Goal: Task Accomplishment & Management: Complete application form

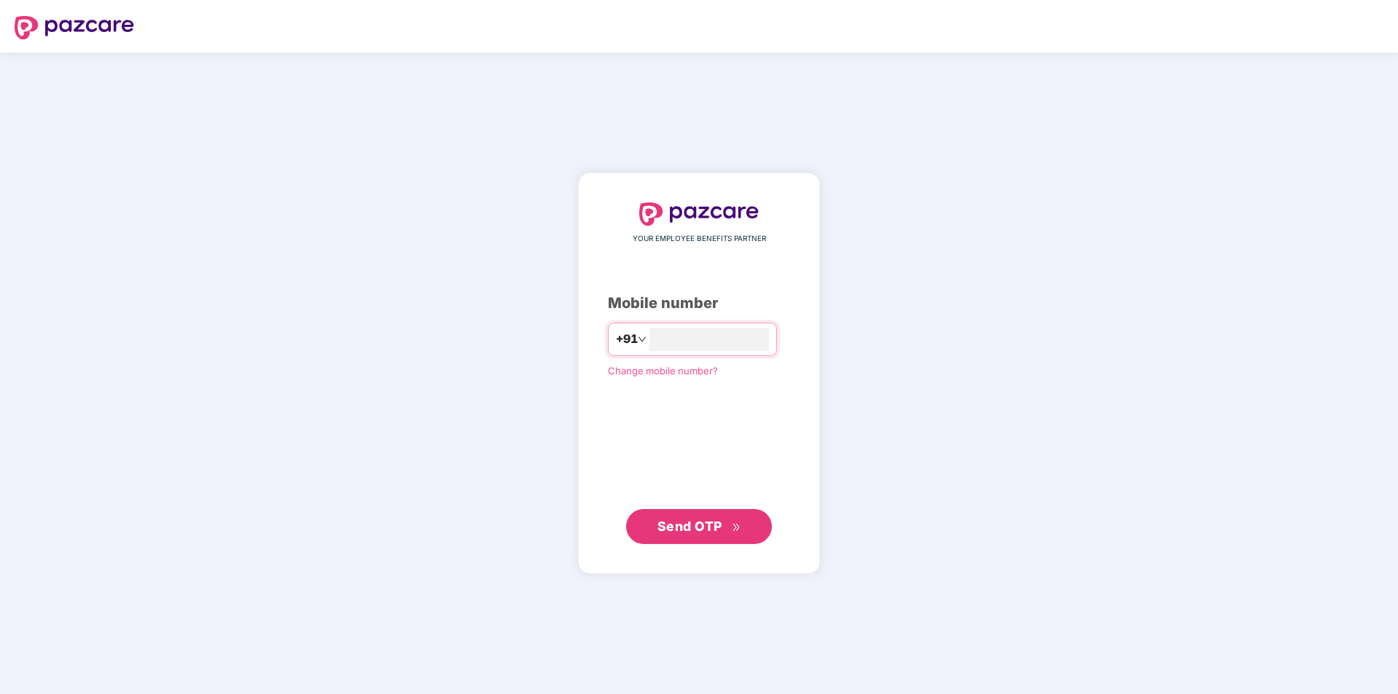
type input "**********"
click at [718, 530] on span "Send OTP" at bounding box center [689, 526] width 65 height 15
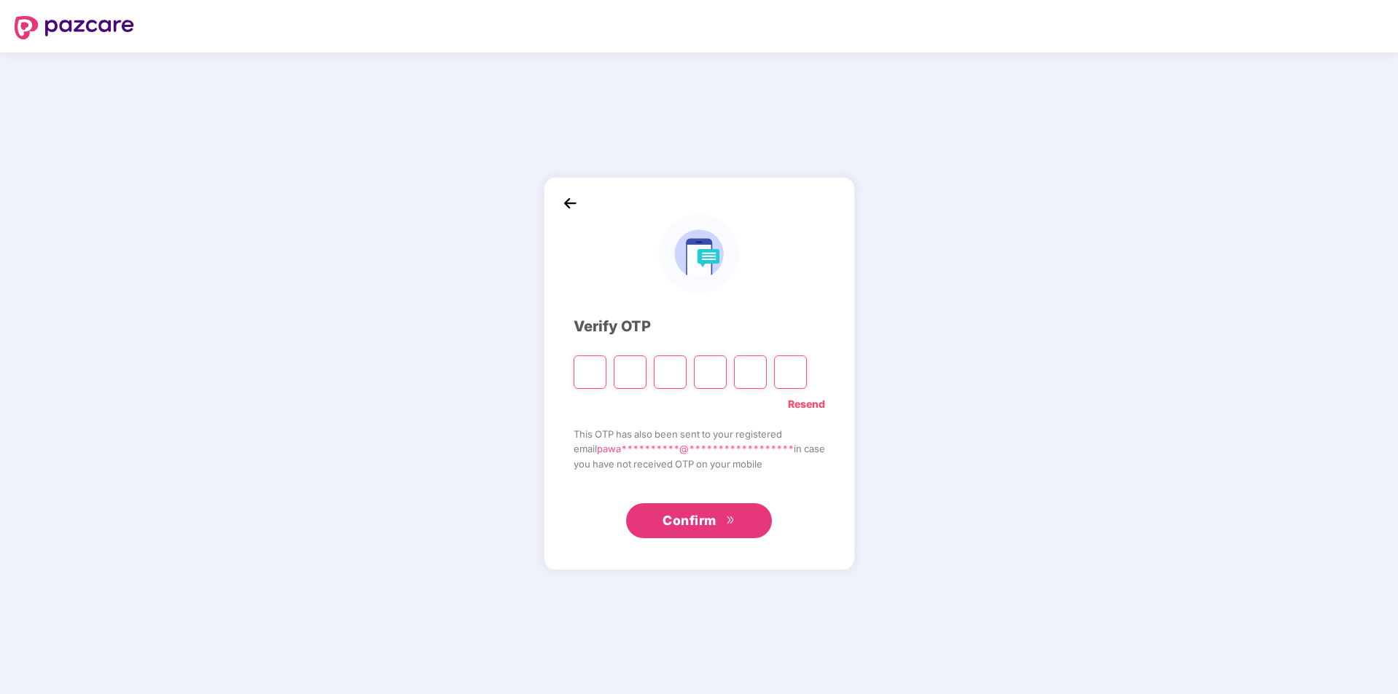
type input "*"
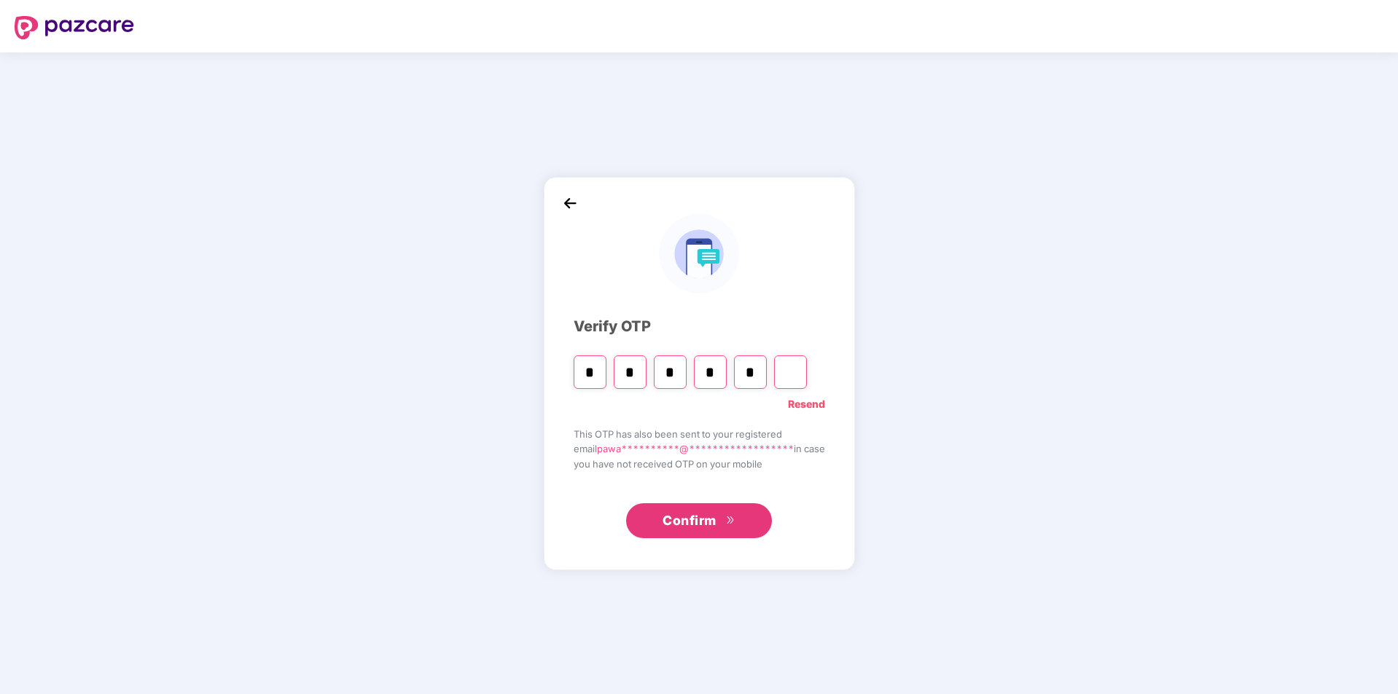
type input "*"
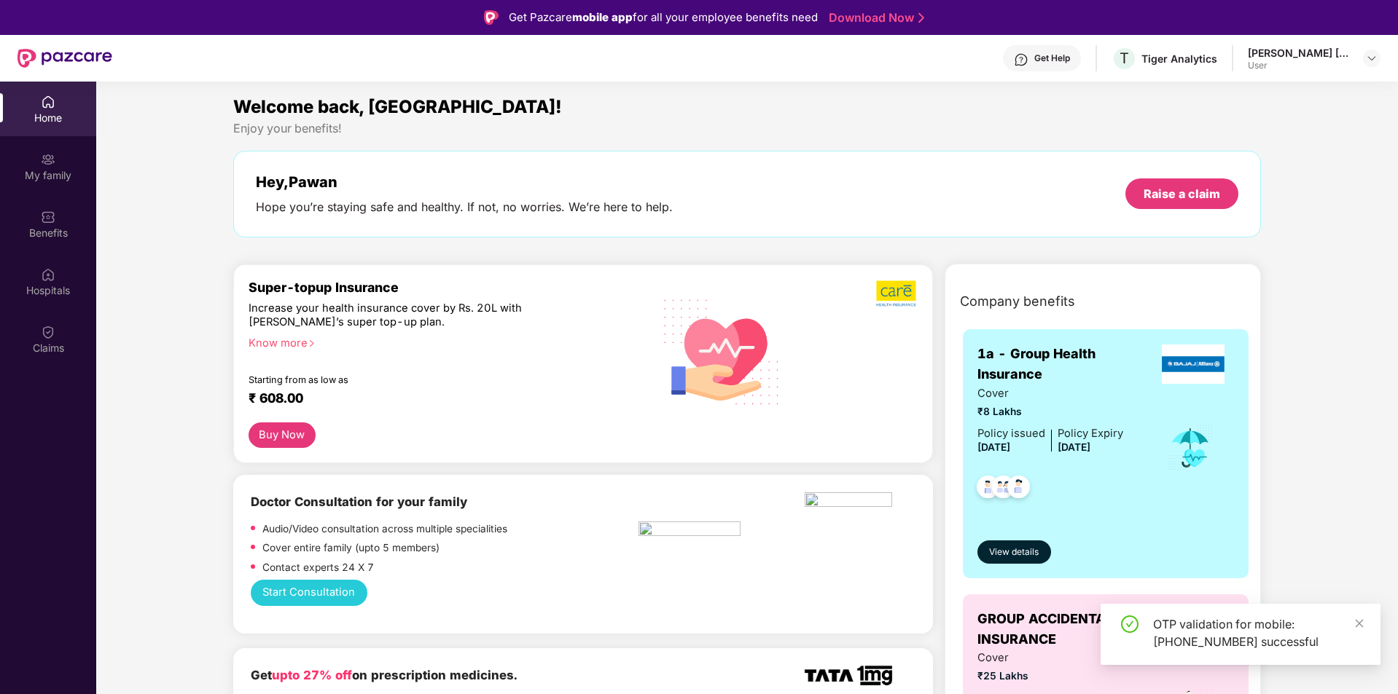
drag, startPoint x: 1202, startPoint y: 178, endPoint x: 1202, endPoint y: 186, distance: 8.0
click at [1202, 180] on div "Hey, [PERSON_NAME] you’re staying safe and healthy. If not, no worries. We’re h…" at bounding box center [747, 194] width 983 height 42
click at [1202, 189] on div "Raise a claim" at bounding box center [1181, 194] width 77 height 16
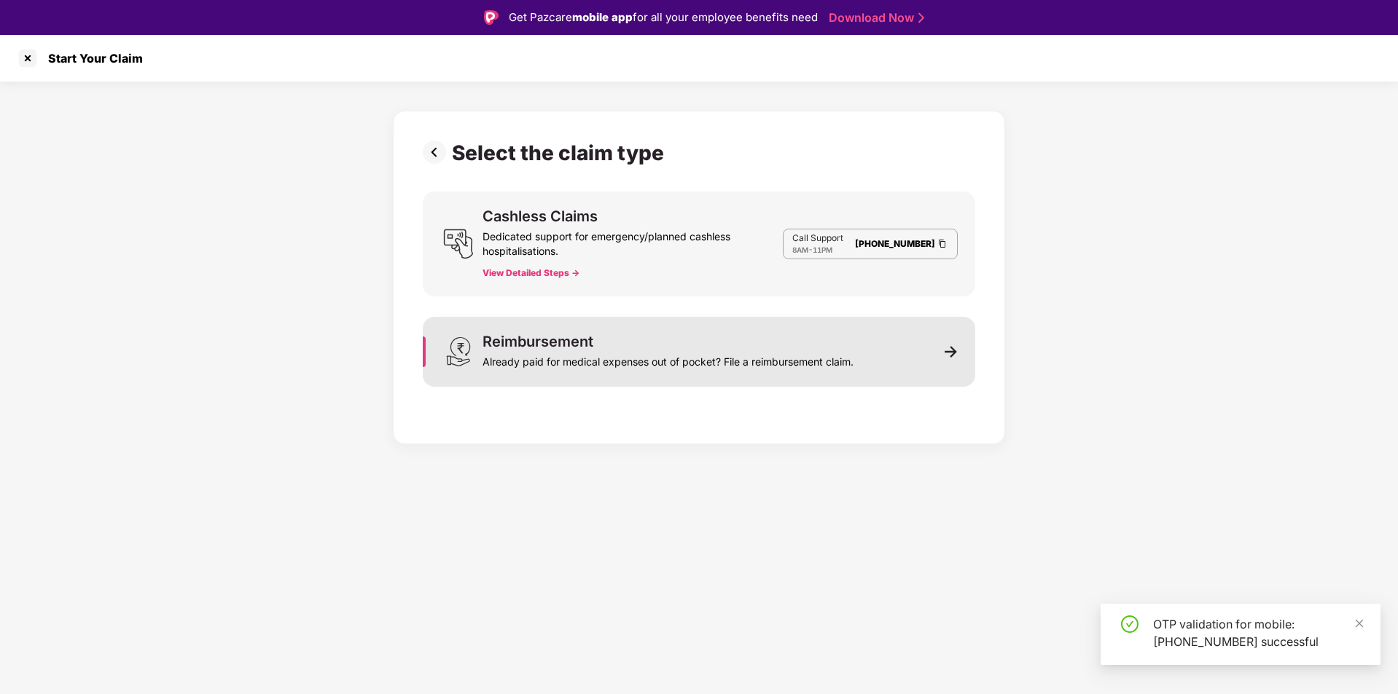
click at [761, 350] on div "Already paid for medical expenses out of pocket? File a reimbursement claim." at bounding box center [667, 359] width 371 height 20
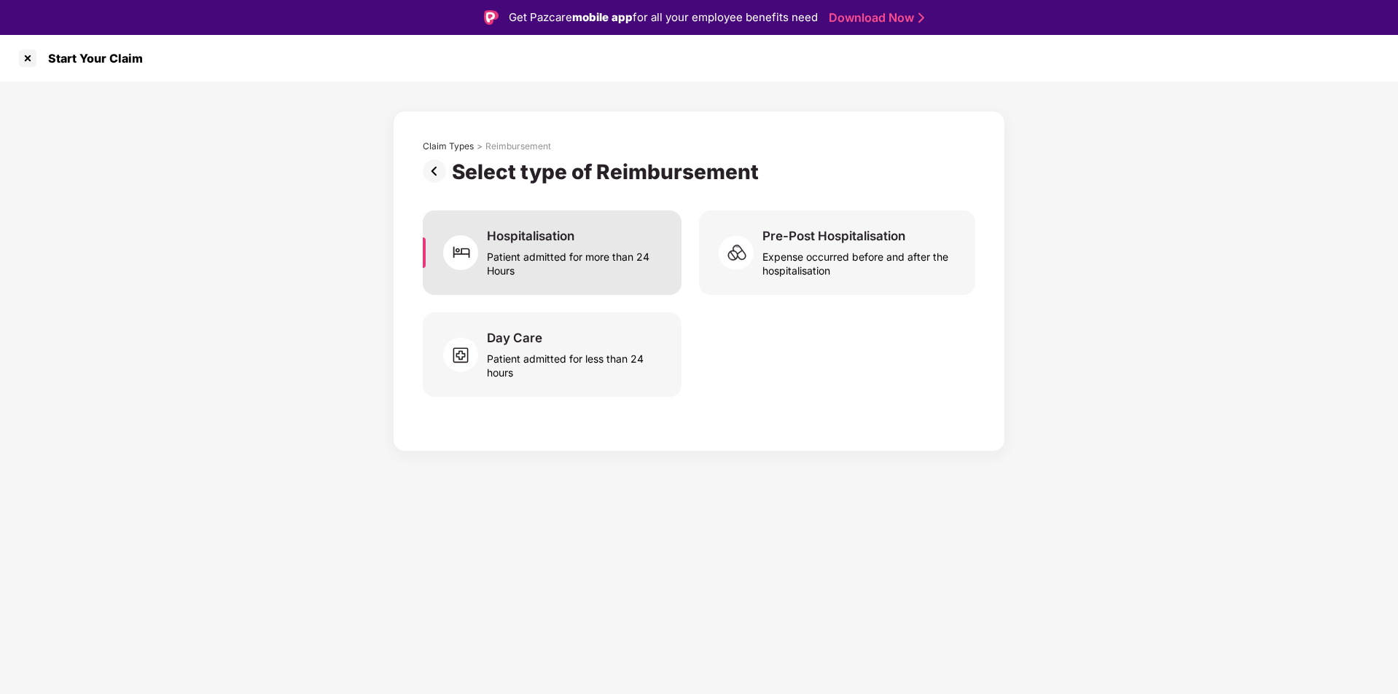
click at [609, 267] on div "Patient admitted for more than 24 Hours" at bounding box center [575, 261] width 177 height 34
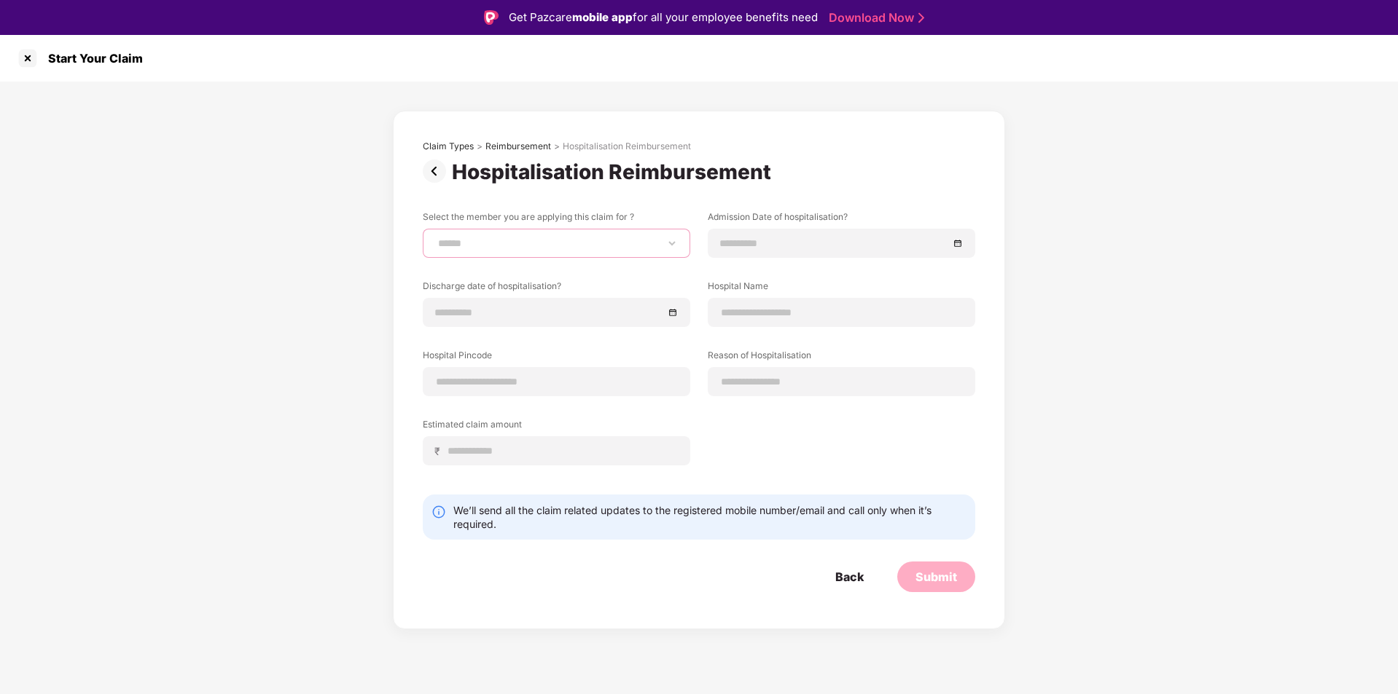
click at [566, 241] on select "**********" at bounding box center [556, 244] width 243 height 12
select select "**********"
click at [435, 238] on select "**********" at bounding box center [556, 244] width 243 height 12
click at [788, 243] on input at bounding box center [834, 243] width 228 height 16
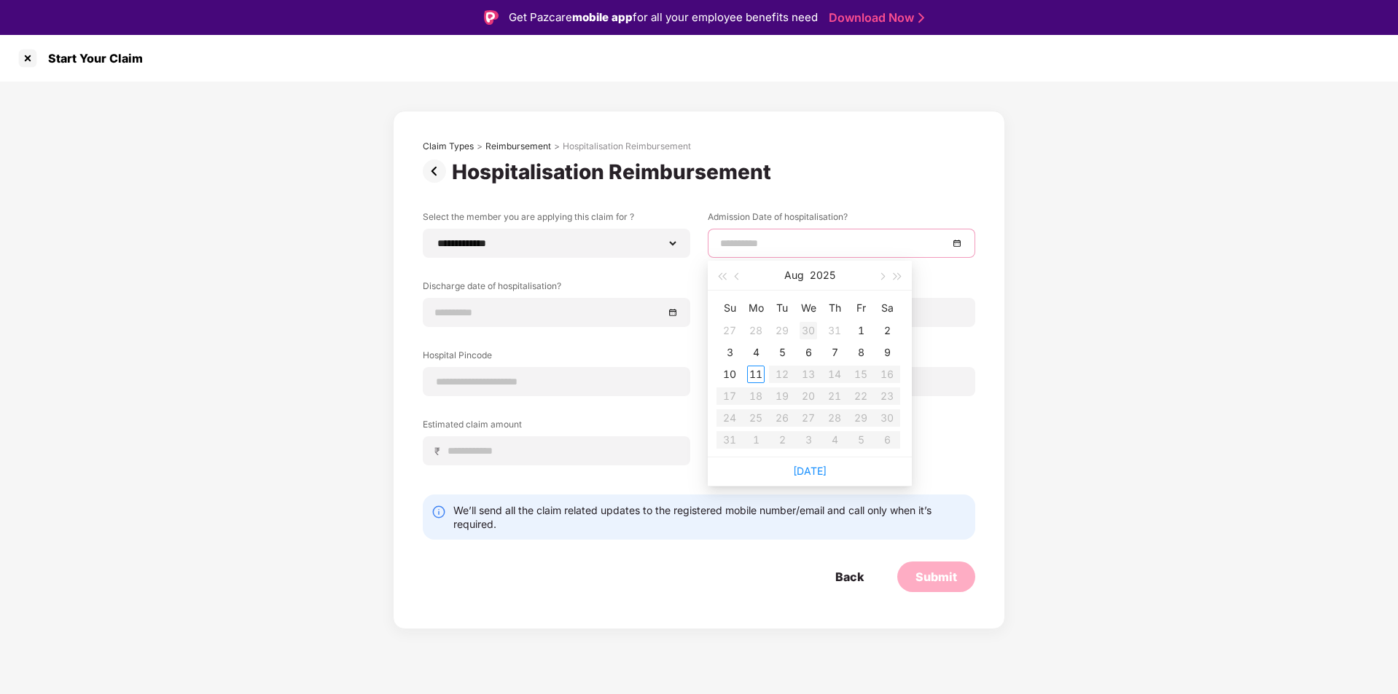
type input "**********"
click at [724, 278] on span "button" at bounding box center [721, 276] width 7 height 7
click at [725, 276] on span "button" at bounding box center [721, 276] width 7 height 7
click at [904, 278] on button "button" at bounding box center [898, 275] width 16 height 29
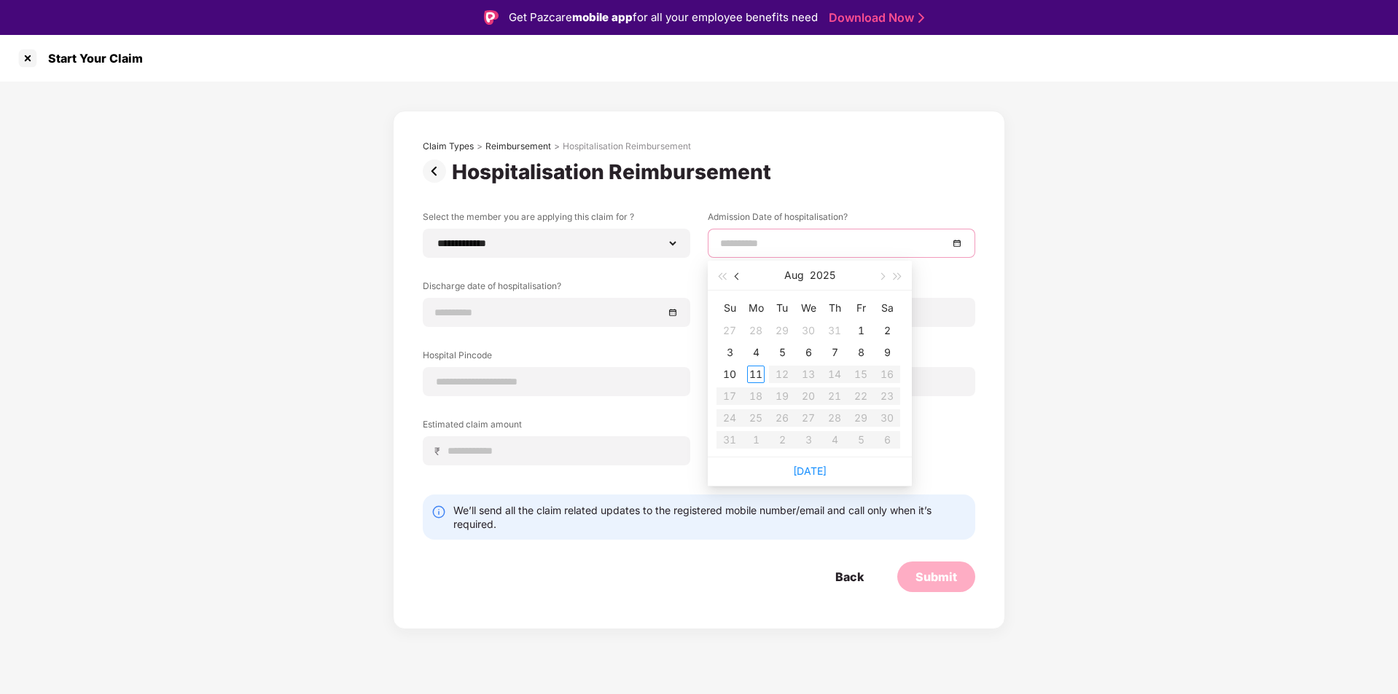
click at [736, 273] on button "button" at bounding box center [737, 275] width 16 height 29
type input "**********"
click at [736, 376] on div "15" at bounding box center [729, 374] width 17 height 17
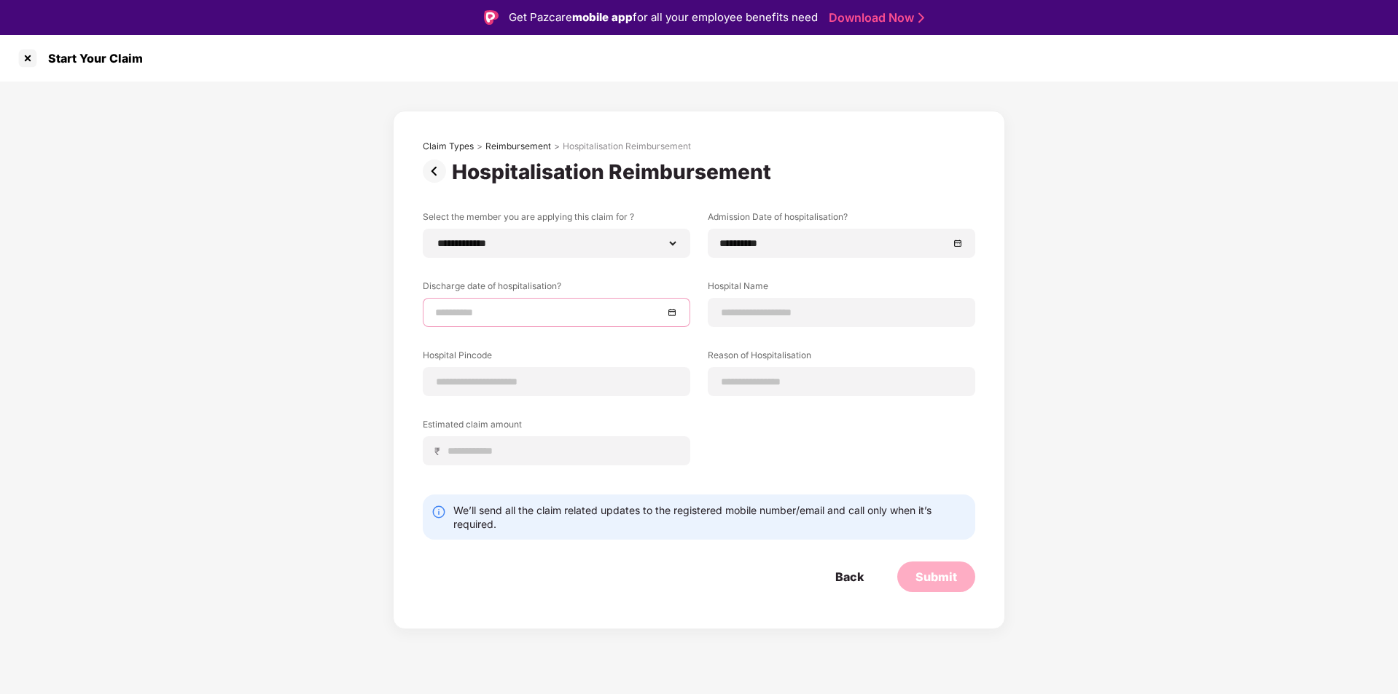
click at [598, 314] on input at bounding box center [549, 313] width 228 height 16
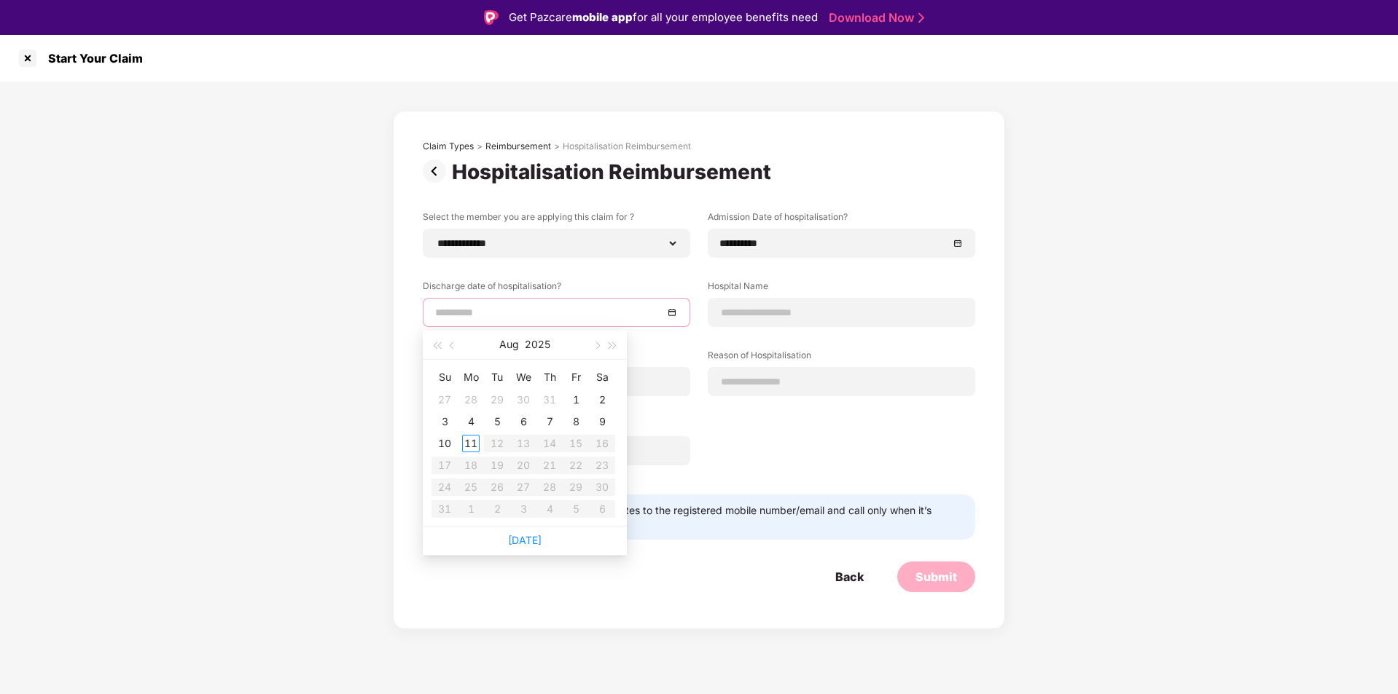
type input "**********"
click at [450, 344] on button "button" at bounding box center [452, 344] width 16 height 29
type input "**********"
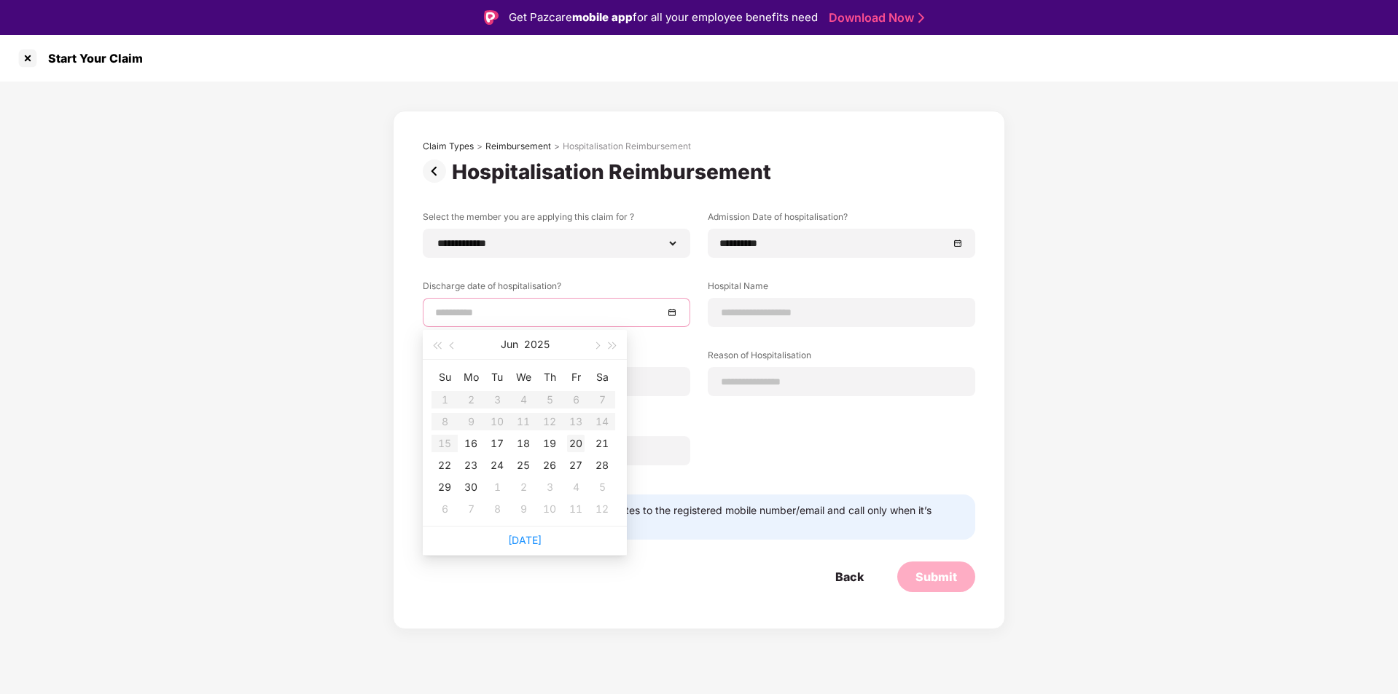
click at [584, 445] on td "20" at bounding box center [576, 444] width 26 height 22
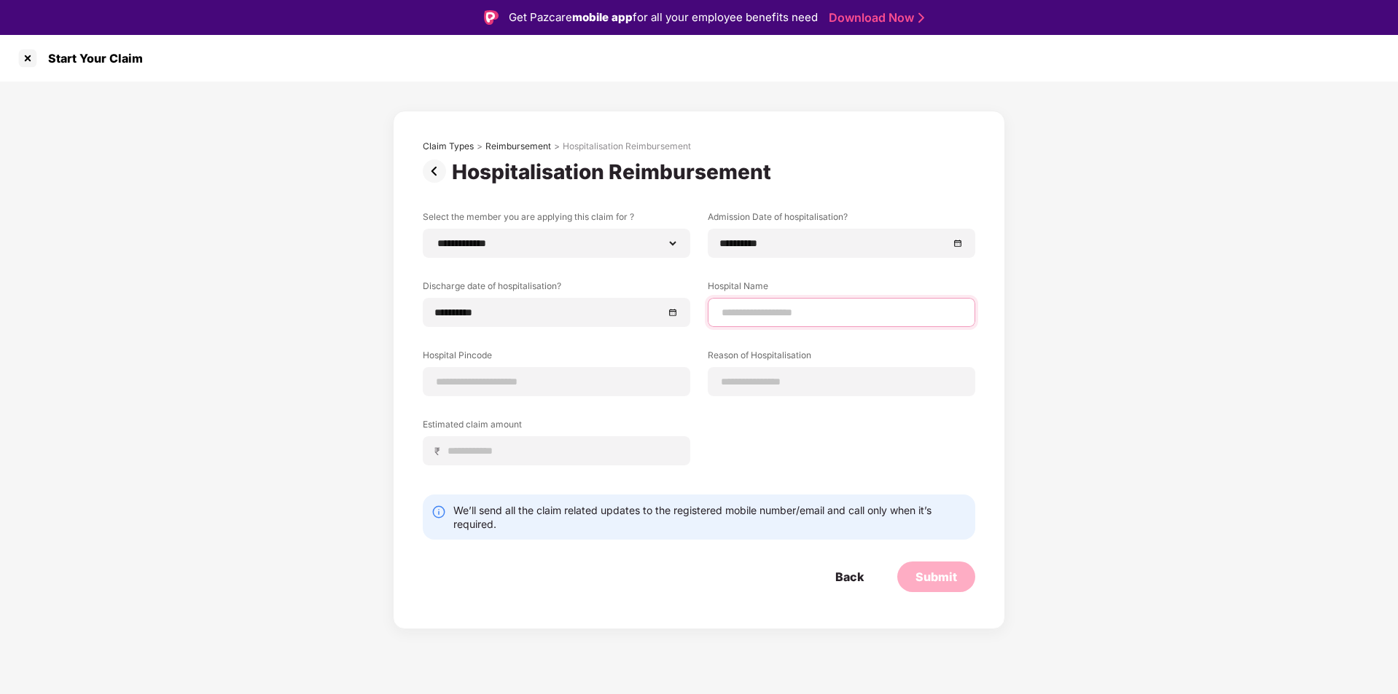
click at [793, 313] on input at bounding box center [841, 312] width 243 height 15
type input "**********"
click at [575, 369] on div at bounding box center [556, 381] width 267 height 29
click at [571, 377] on input at bounding box center [556, 382] width 243 height 15
click at [822, 389] on input at bounding box center [841, 382] width 243 height 15
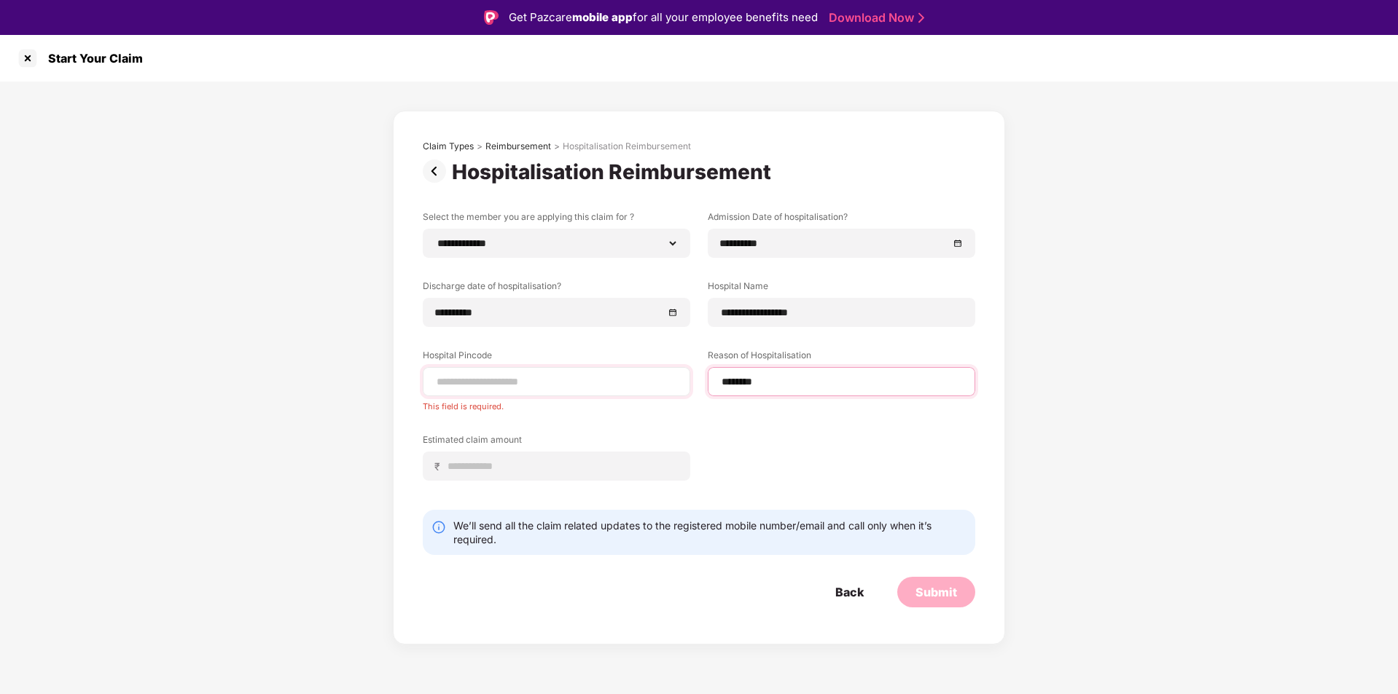
type input "********"
click at [525, 385] on input at bounding box center [556, 382] width 243 height 15
type input "******"
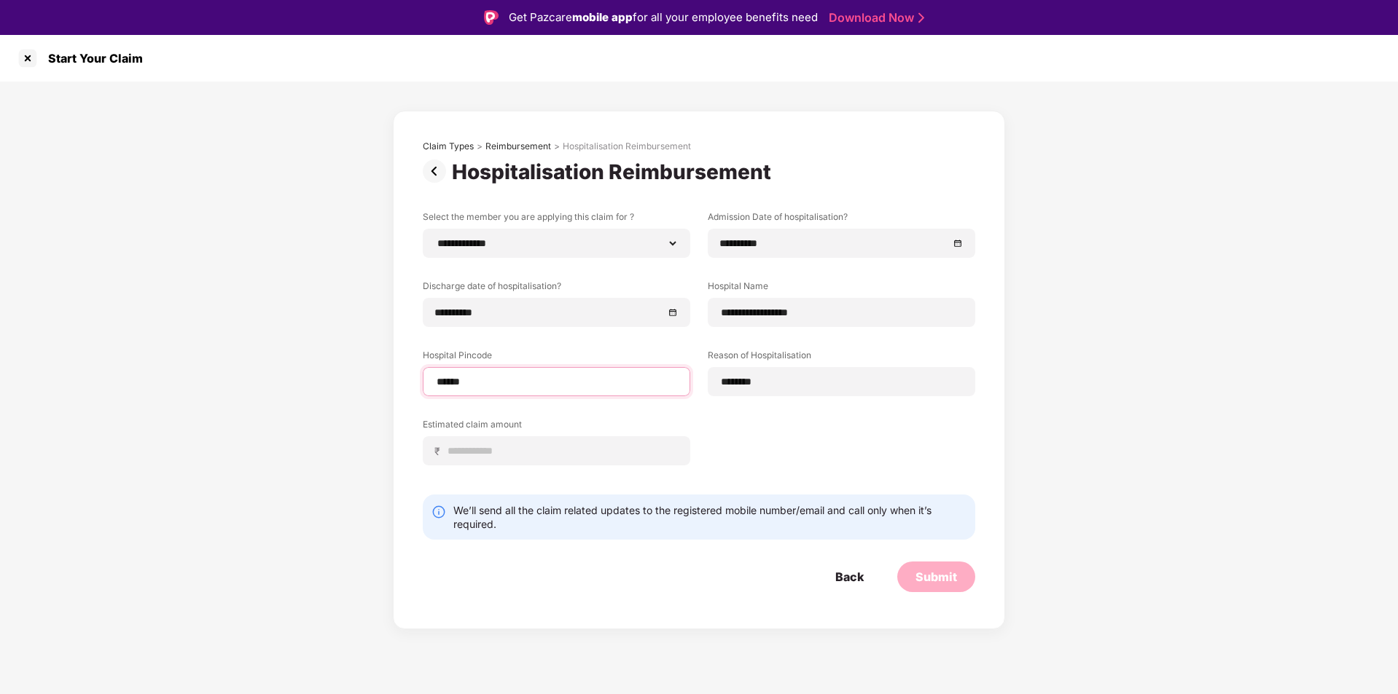
select select "******"
select select "**********"
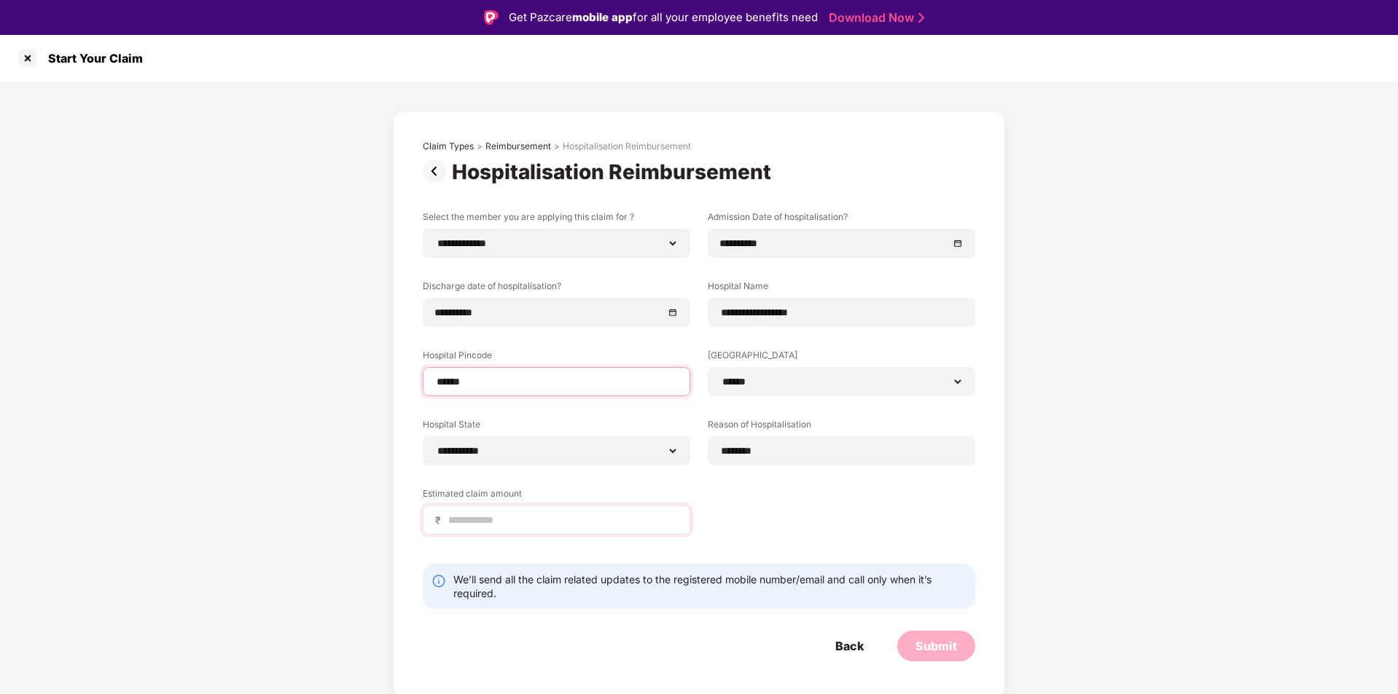
type input "******"
click at [575, 528] on div "₹" at bounding box center [556, 520] width 267 height 29
click at [575, 528] on input at bounding box center [562, 520] width 231 height 15
click at [1361, 465] on div "**********" at bounding box center [699, 390] width 1398 height 617
click at [639, 527] on input "*****" at bounding box center [562, 520] width 231 height 15
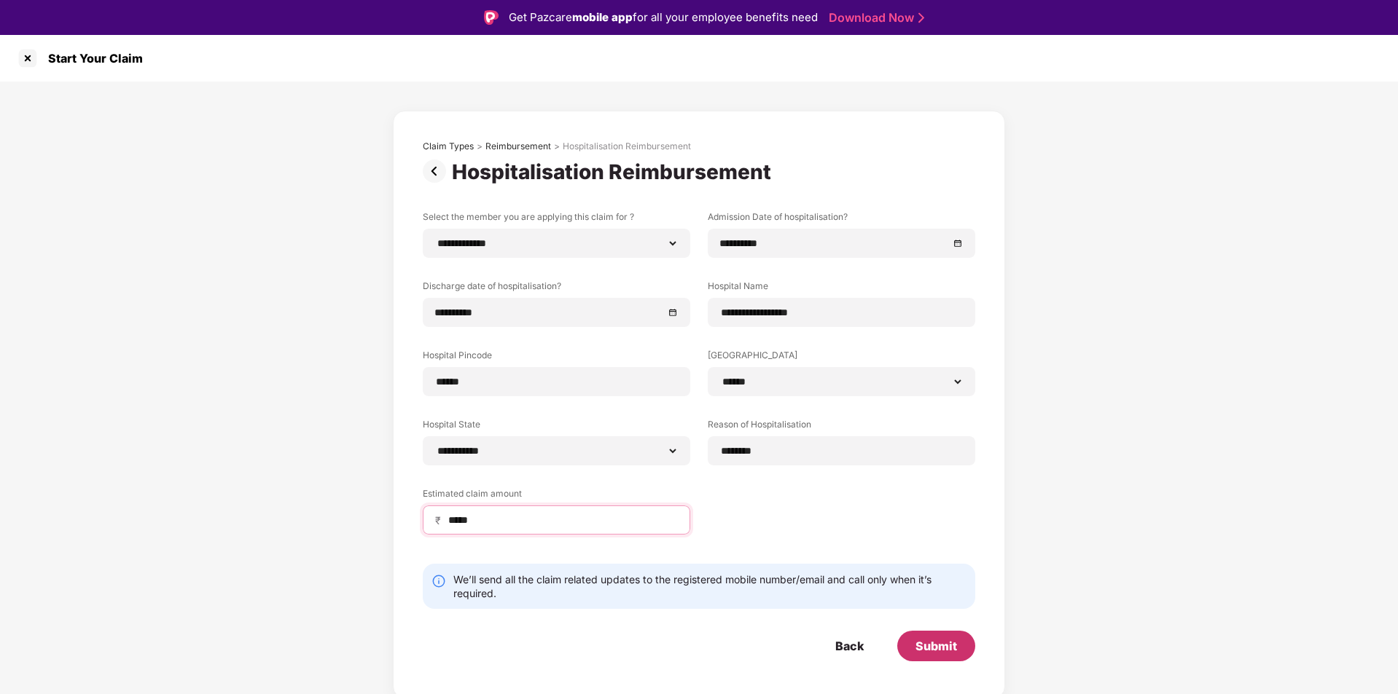
type input "*****"
click at [929, 648] on div "Submit" at bounding box center [936, 646] width 42 height 16
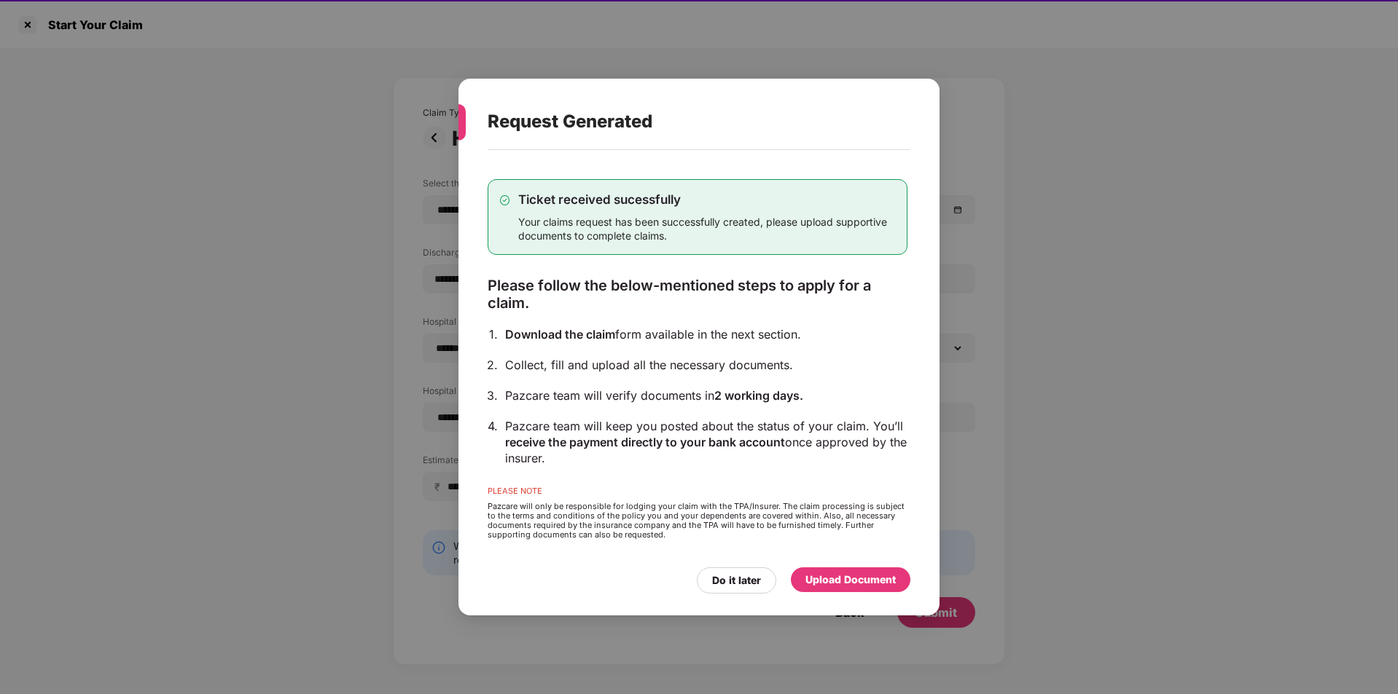
scroll to position [35, 0]
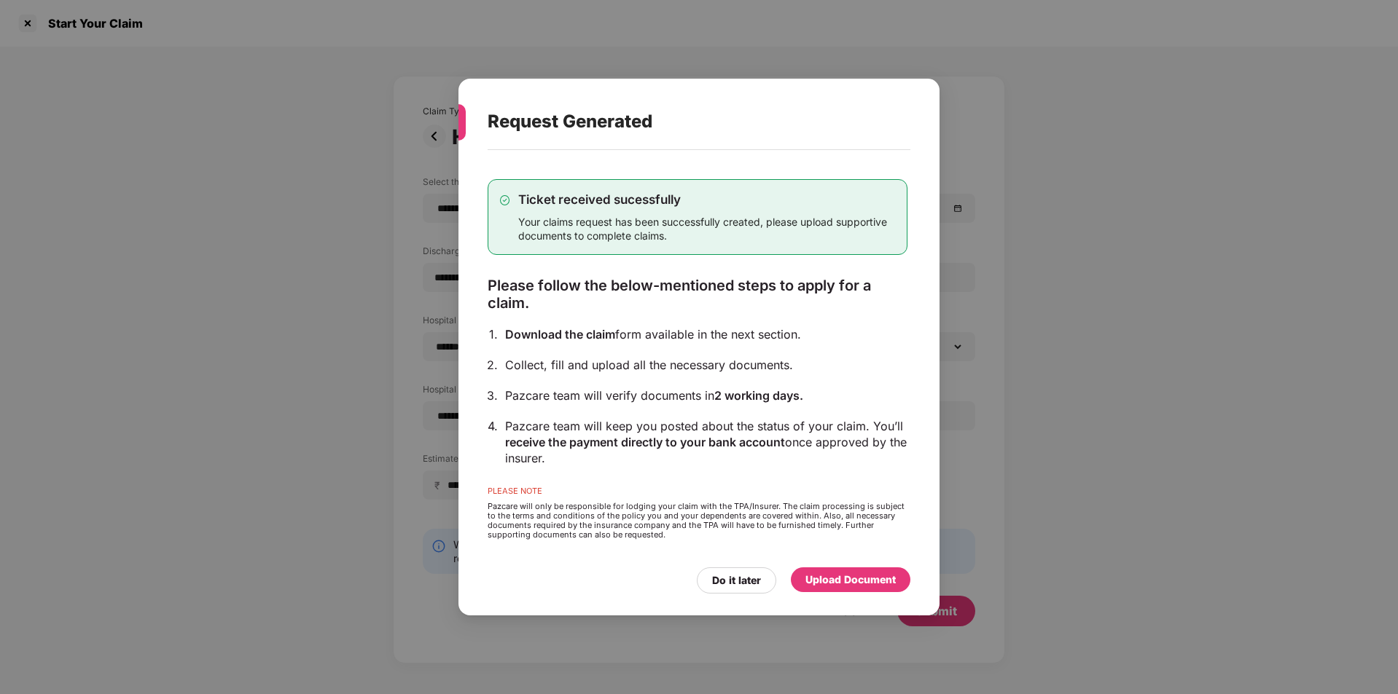
click at [881, 571] on div "Upload Document" at bounding box center [851, 580] width 120 height 25
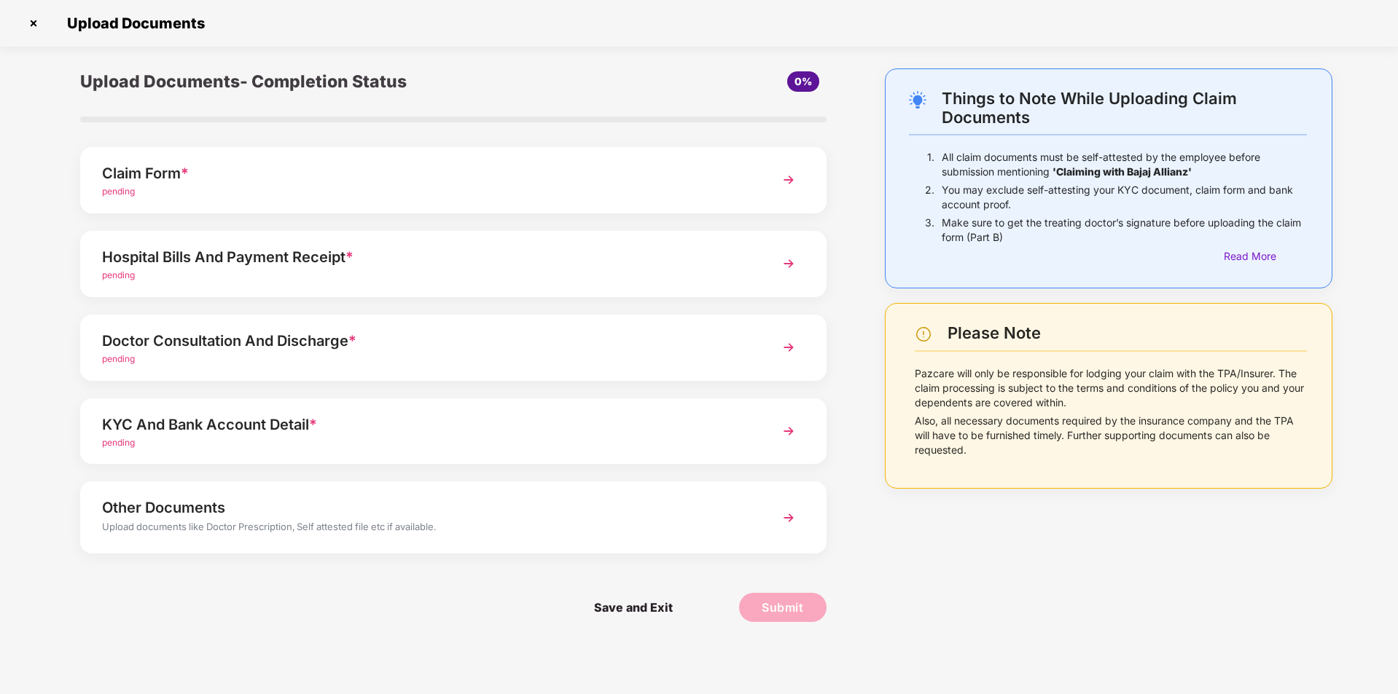
click at [317, 179] on div "Claim Form *" at bounding box center [423, 173] width 643 height 23
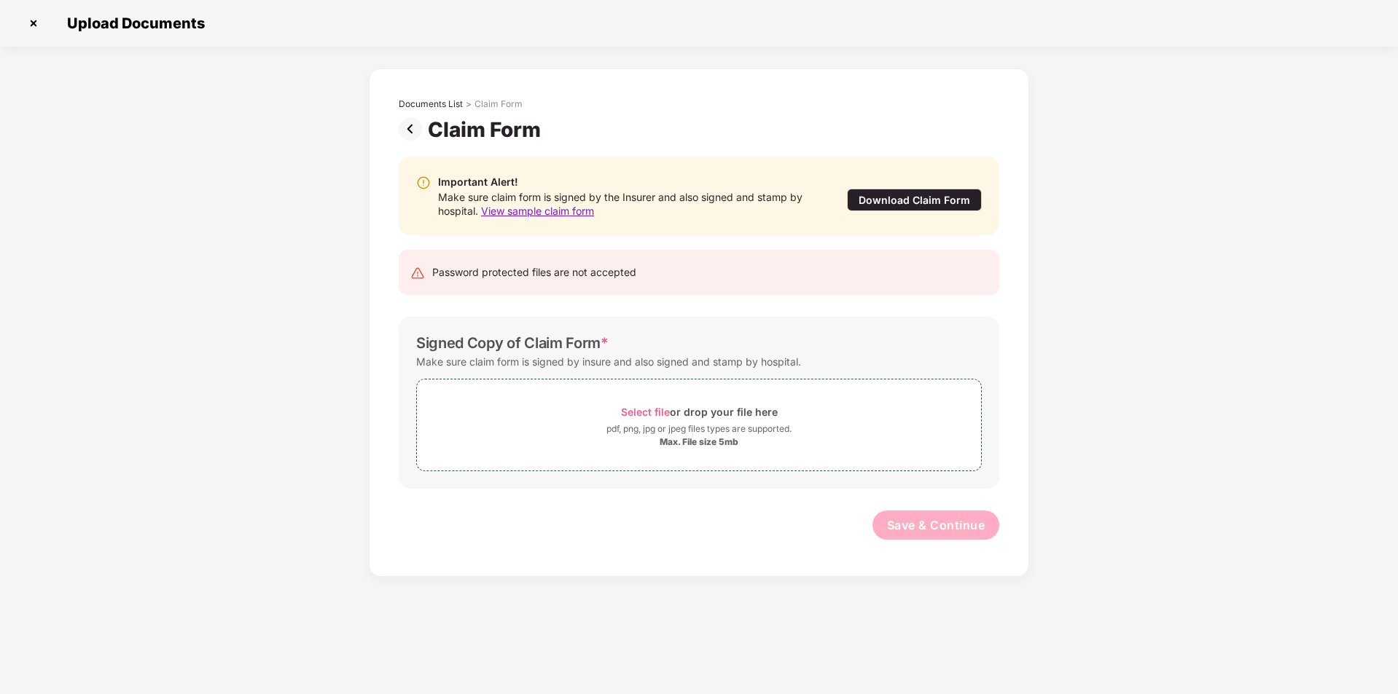
scroll to position [0, 0]
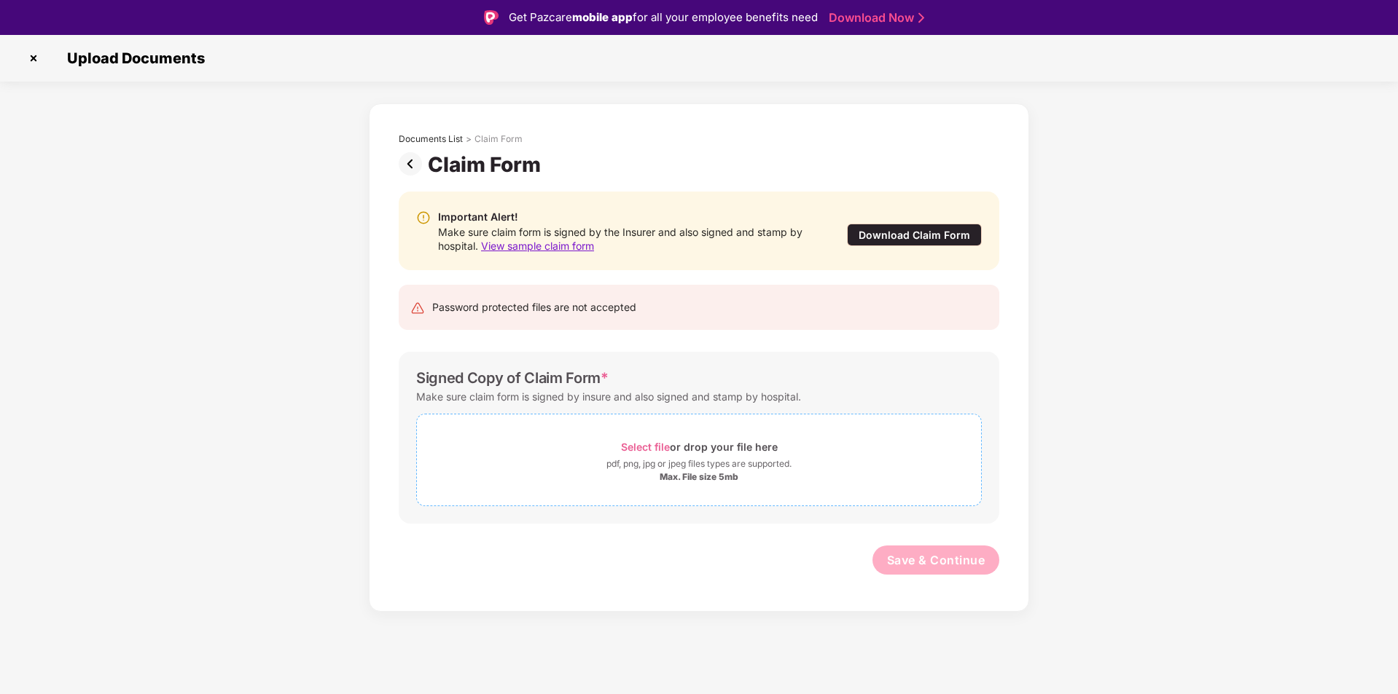
click at [592, 455] on div "Select file or drop your file here" at bounding box center [699, 447] width 564 height 20
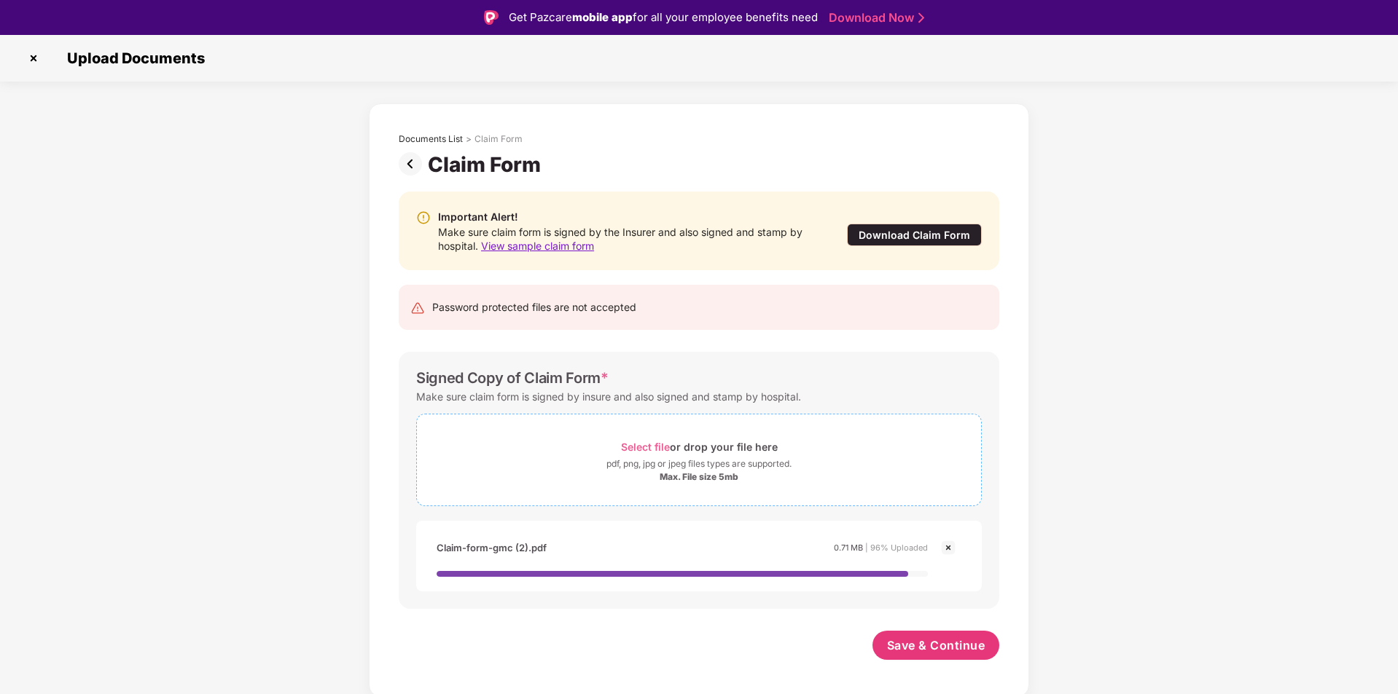
scroll to position [35, 0]
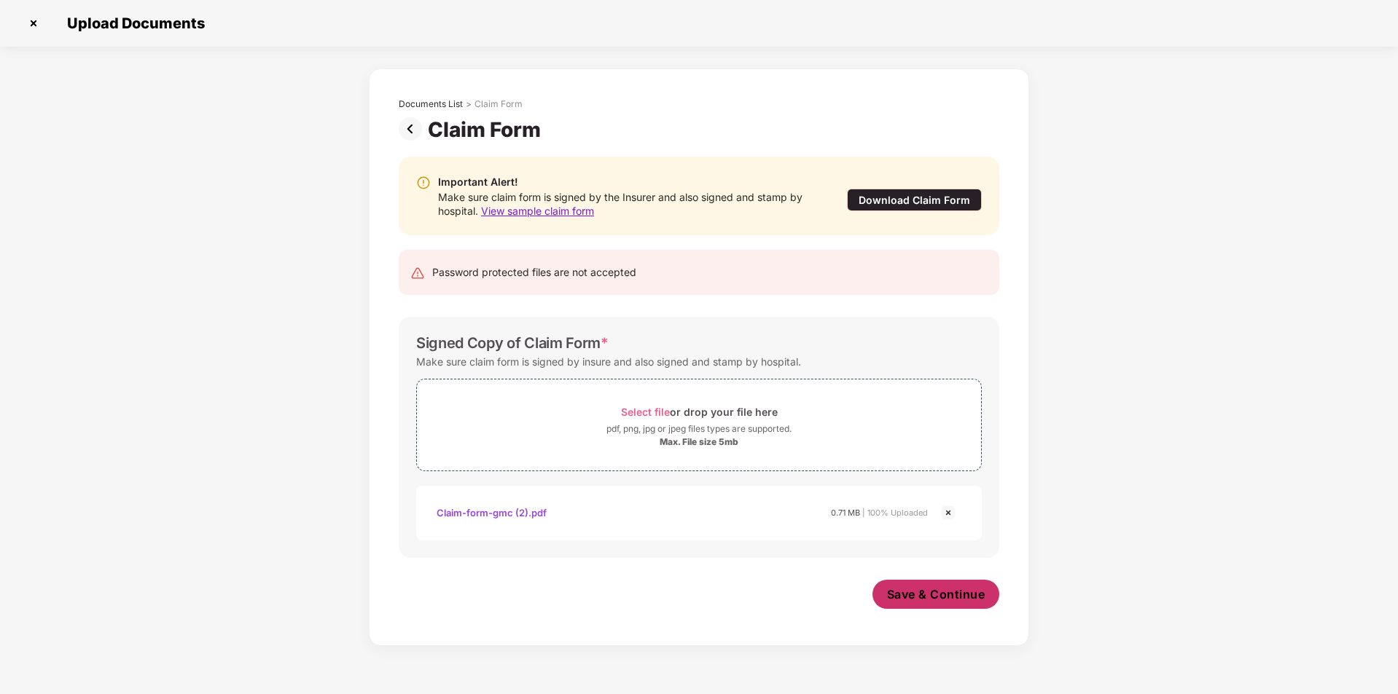
click at [948, 592] on span "Save & Continue" at bounding box center [936, 595] width 98 height 16
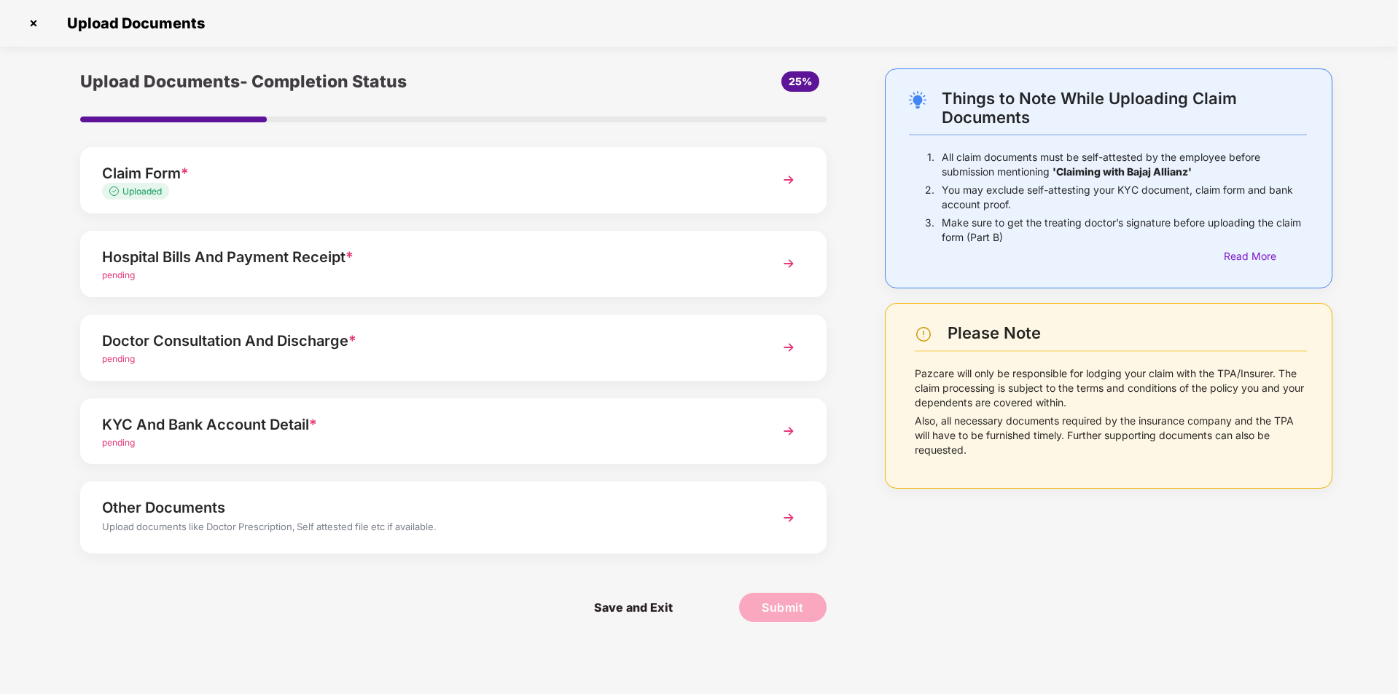
click at [528, 351] on div "Doctor Consultation And Discharge *" at bounding box center [423, 340] width 643 height 23
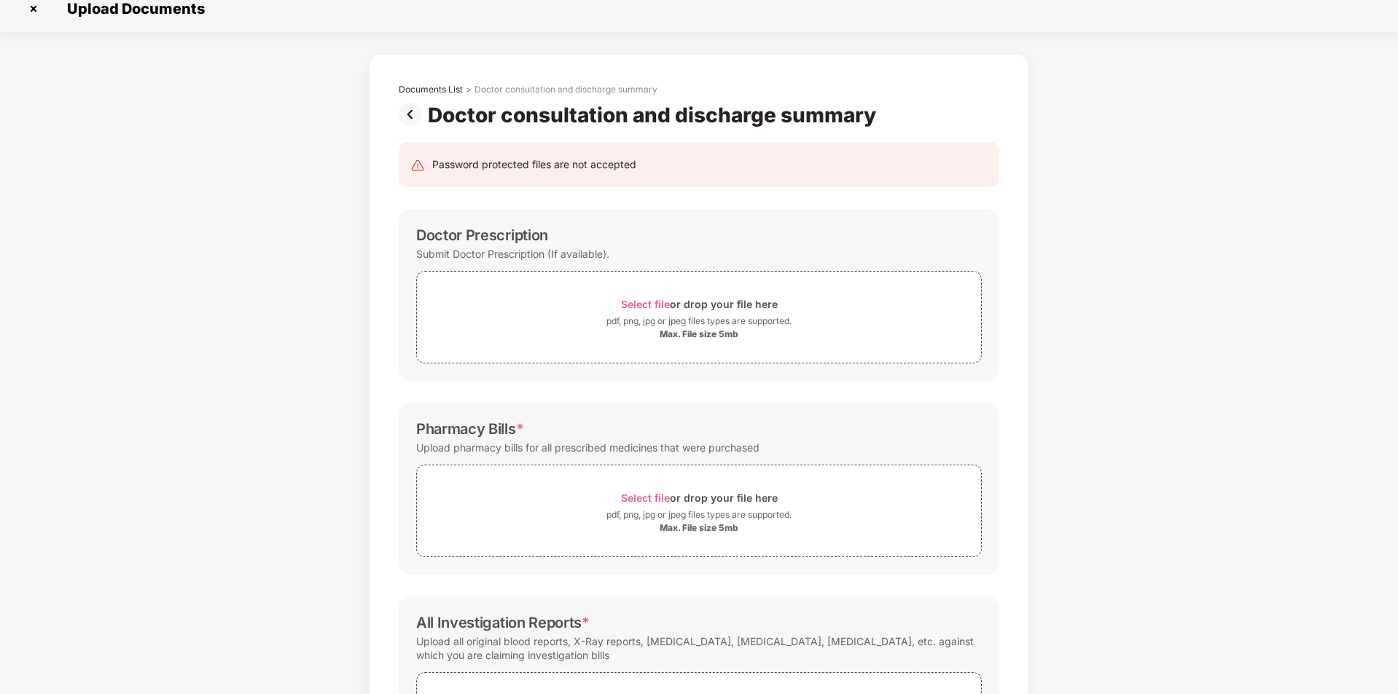
scroll to position [0, 0]
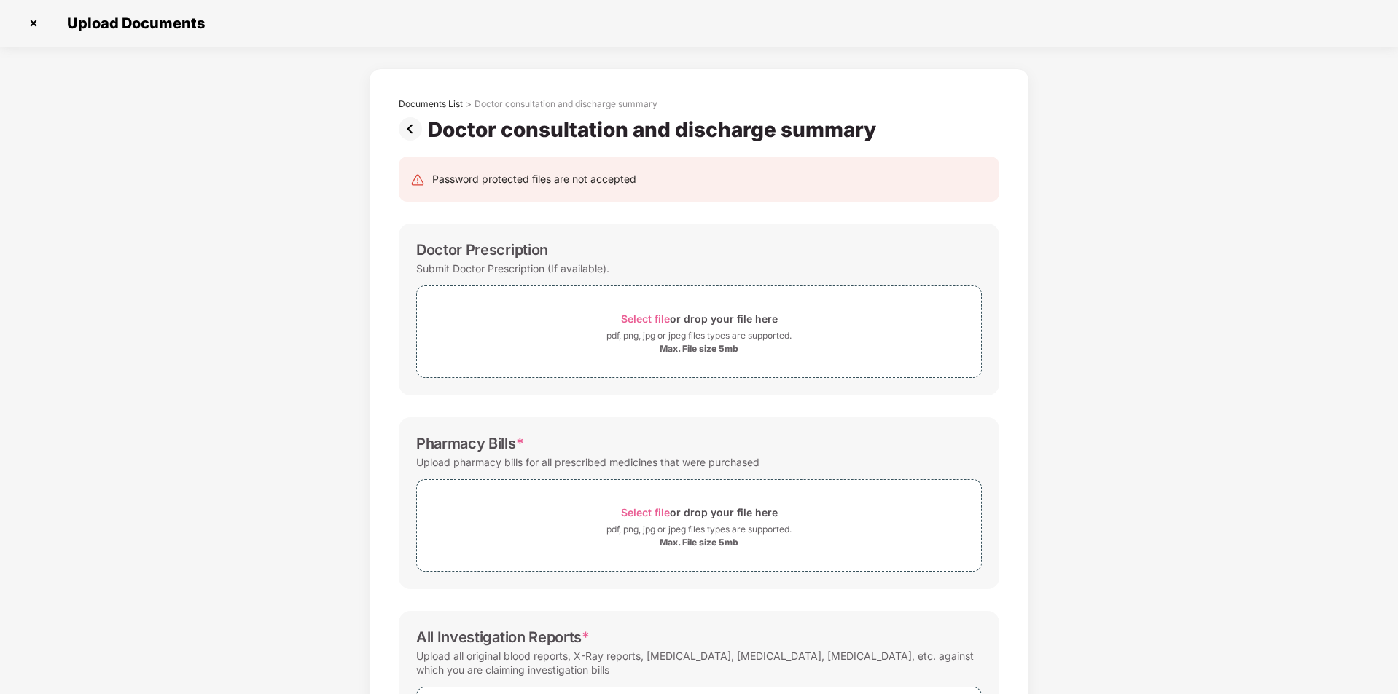
click at [418, 128] on img at bounding box center [413, 128] width 29 height 23
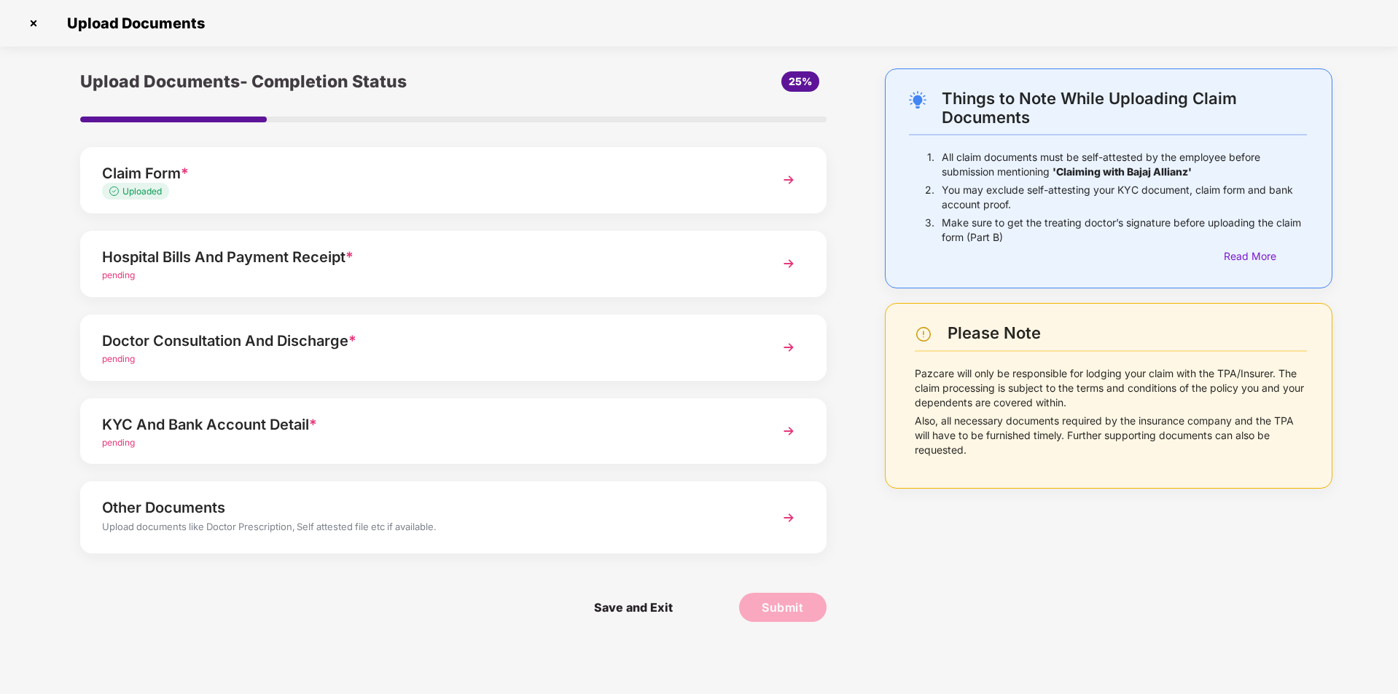
click at [476, 333] on div "Doctor Consultation And Discharge *" at bounding box center [423, 340] width 643 height 23
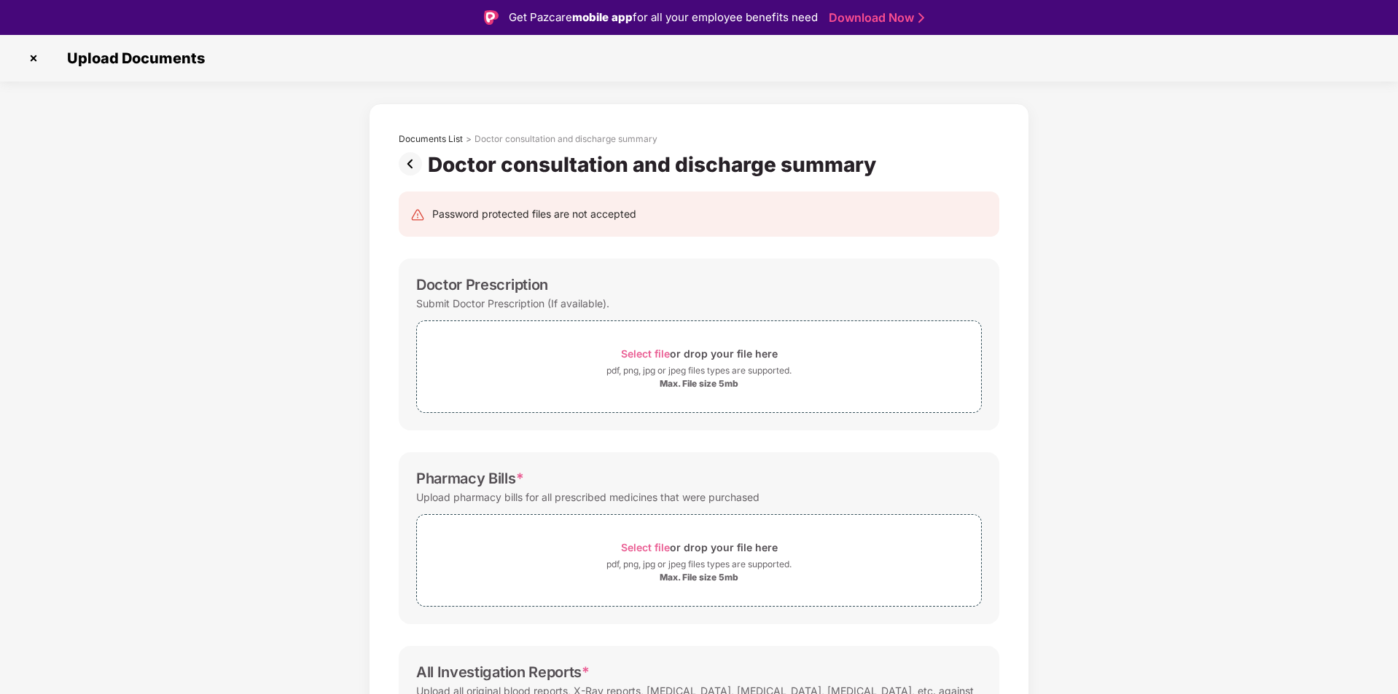
click at [416, 161] on img at bounding box center [413, 163] width 29 height 23
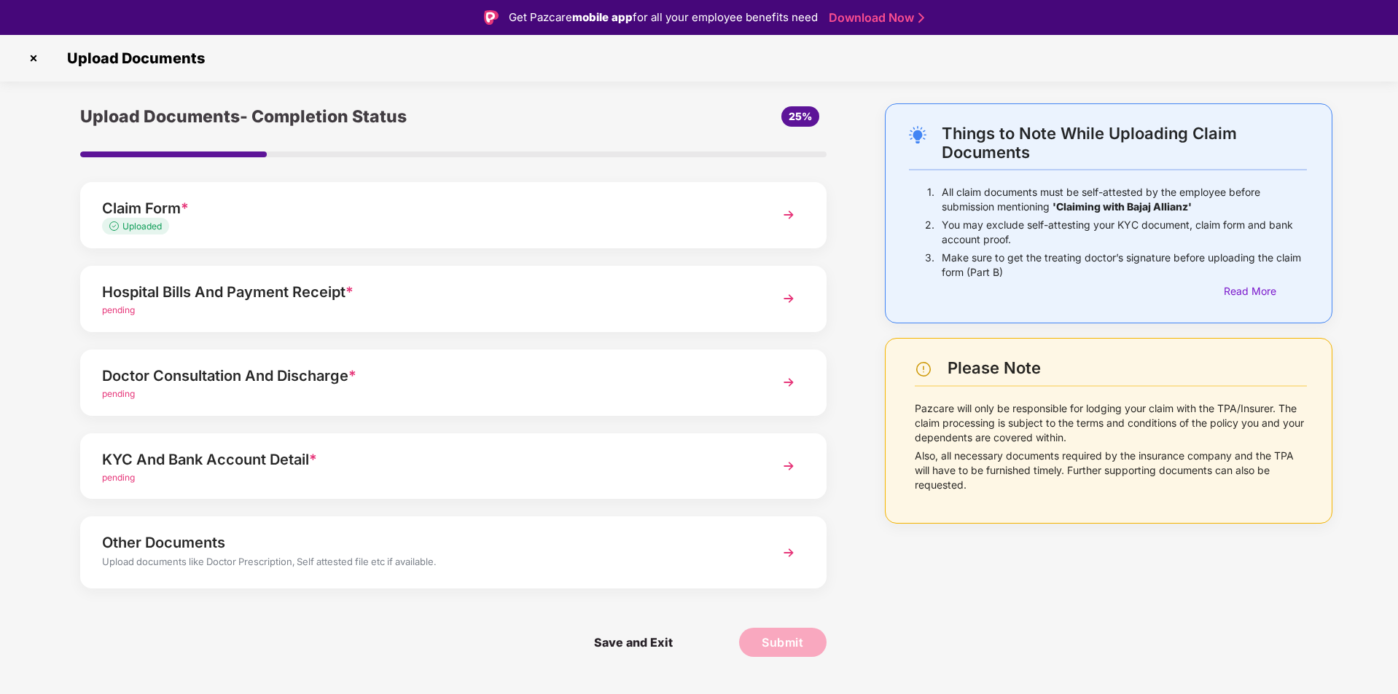
click at [413, 307] on div "pending" at bounding box center [423, 311] width 643 height 14
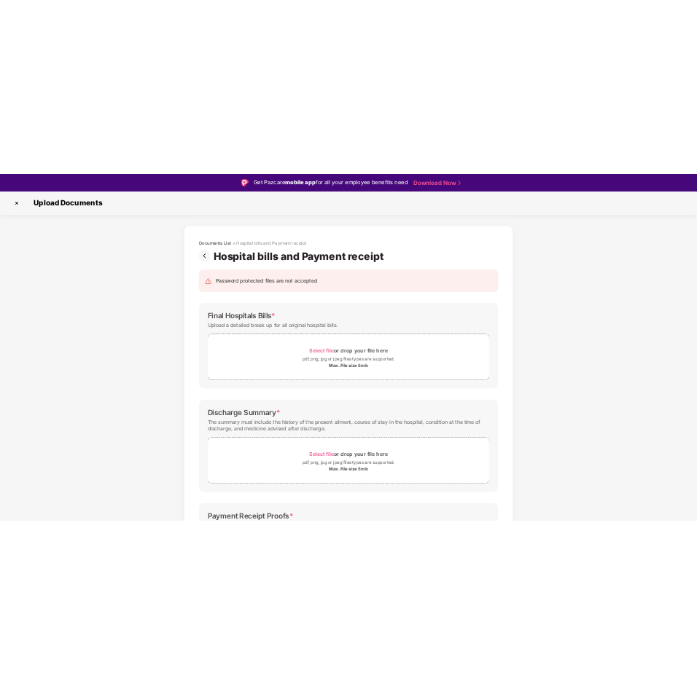
scroll to position [191, 0]
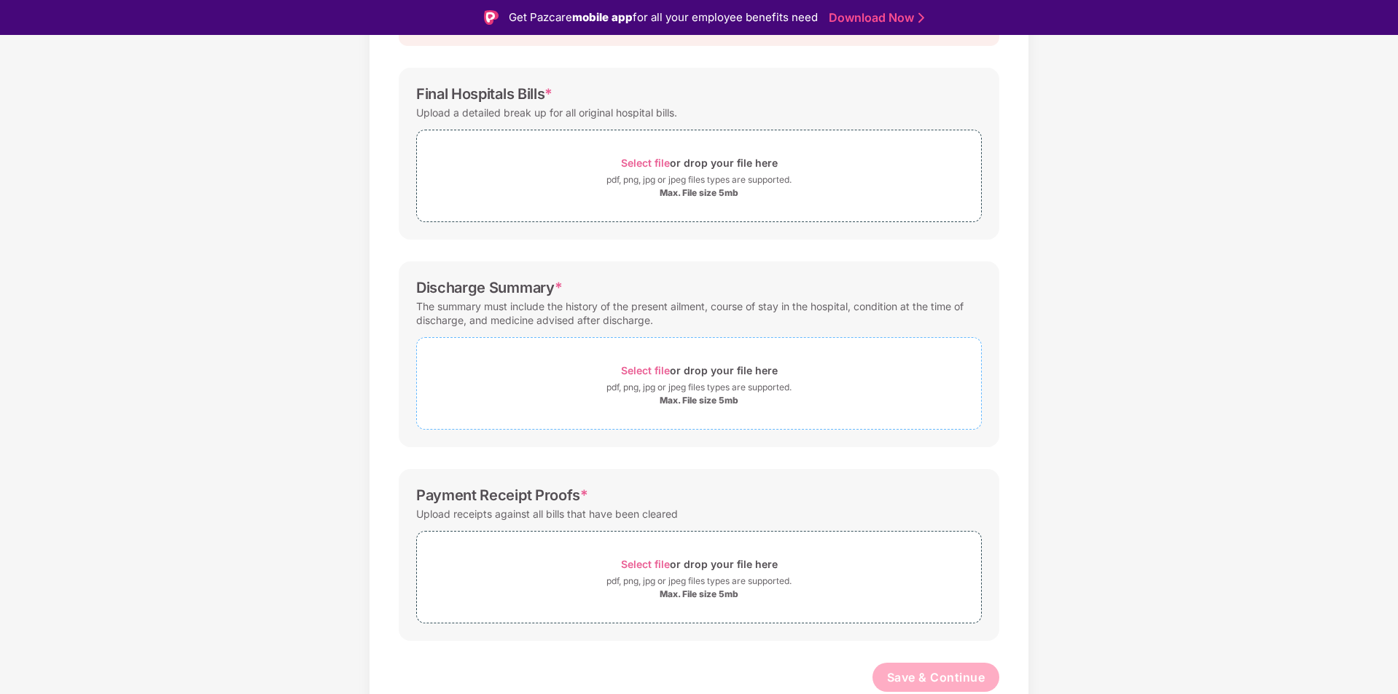
click at [644, 370] on span "Select file" at bounding box center [645, 370] width 49 height 12
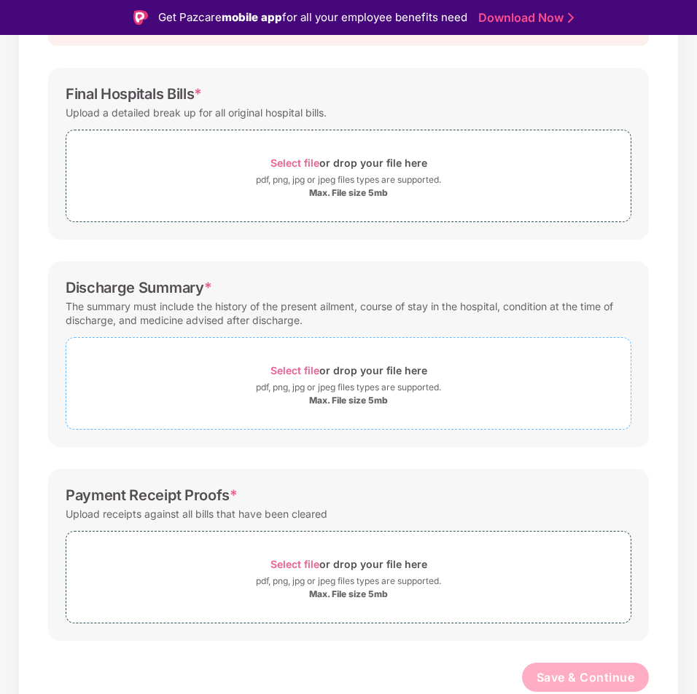
click at [310, 382] on div "pdf, png, jpg or jpeg files types are supported." at bounding box center [348, 387] width 185 height 15
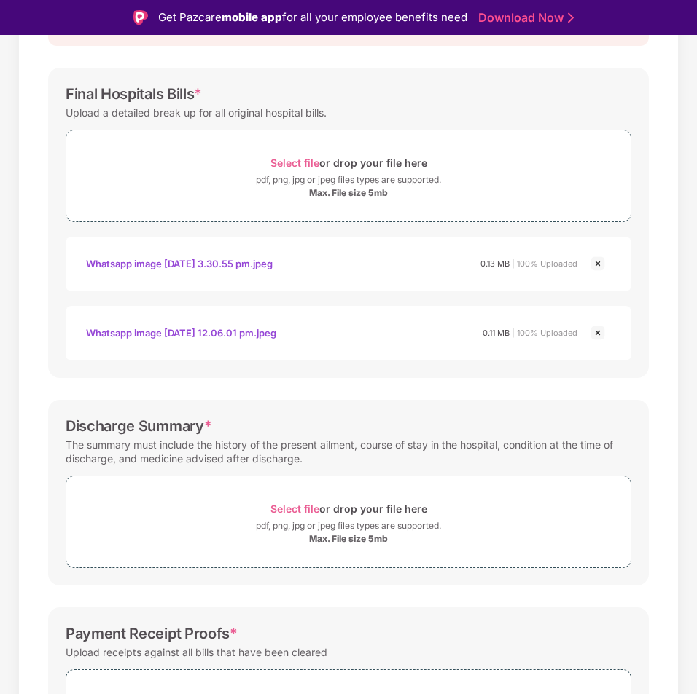
click at [598, 258] on img at bounding box center [597, 263] width 17 height 17
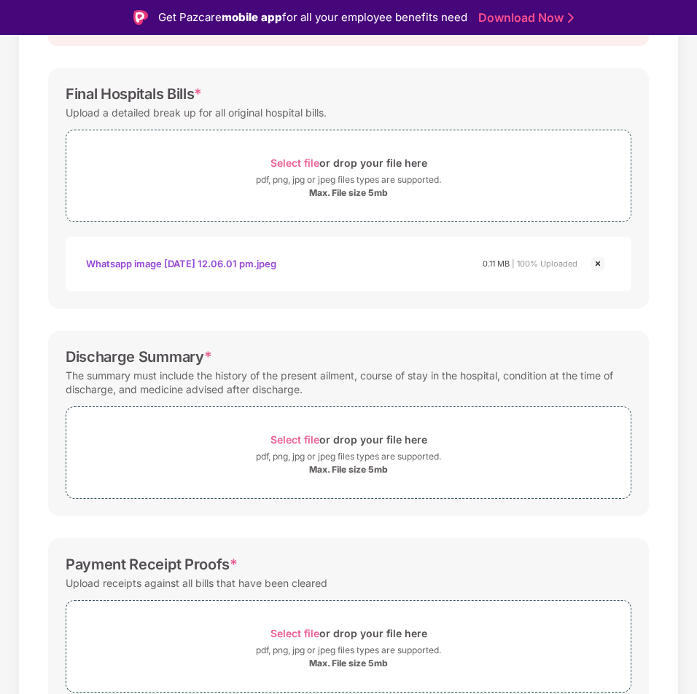
click at [599, 265] on img at bounding box center [597, 263] width 17 height 17
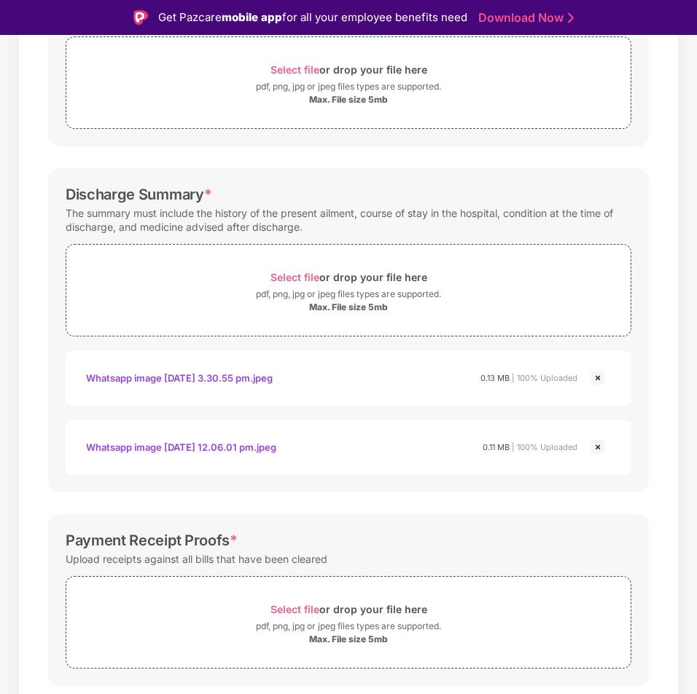
scroll to position [329, 0]
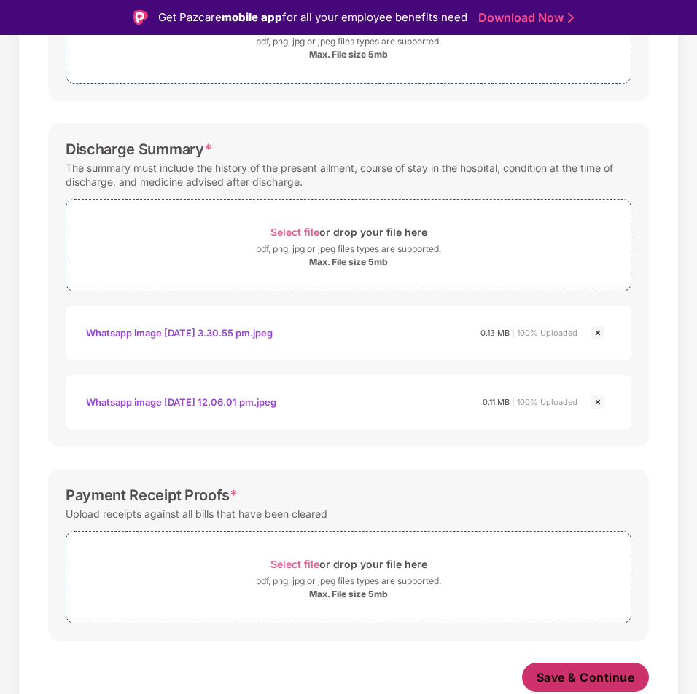
click at [567, 678] on span "Save & Continue" at bounding box center [585, 678] width 98 height 16
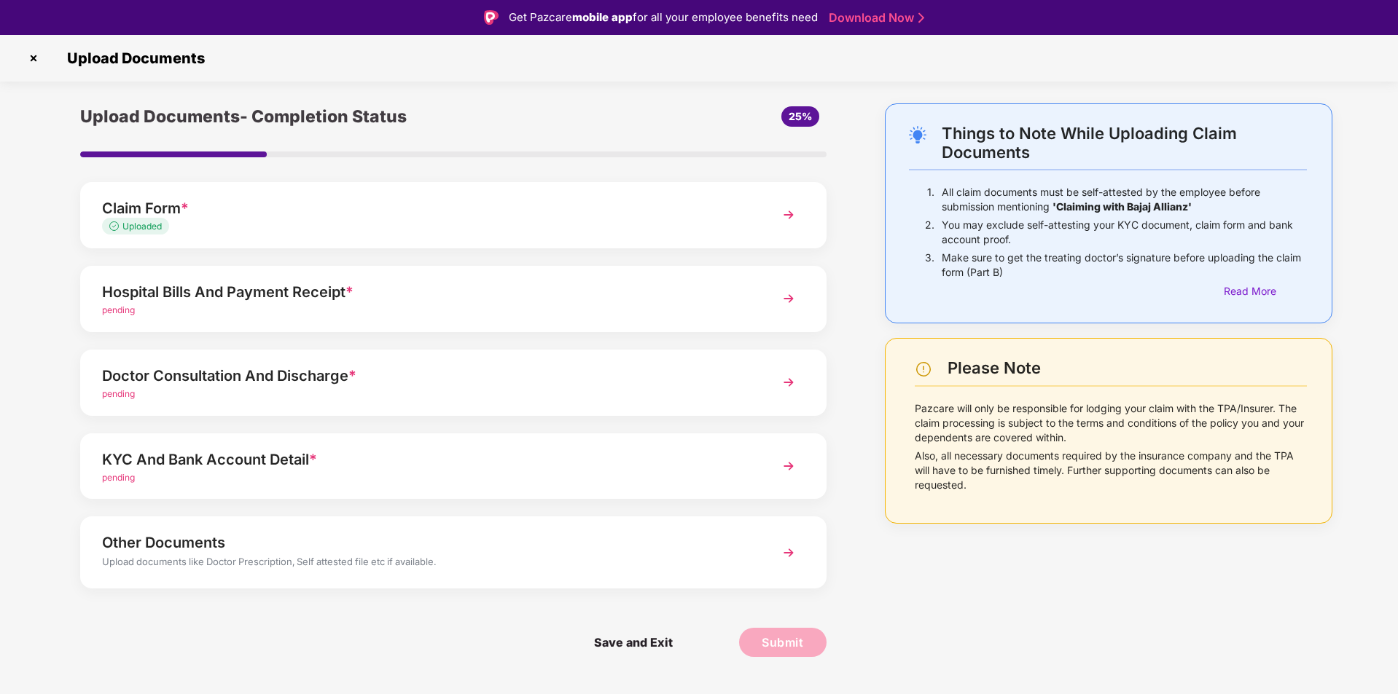
scroll to position [0, 0]
click at [395, 296] on div "Hospital Bills And Payment Receipt *" at bounding box center [423, 292] width 643 height 23
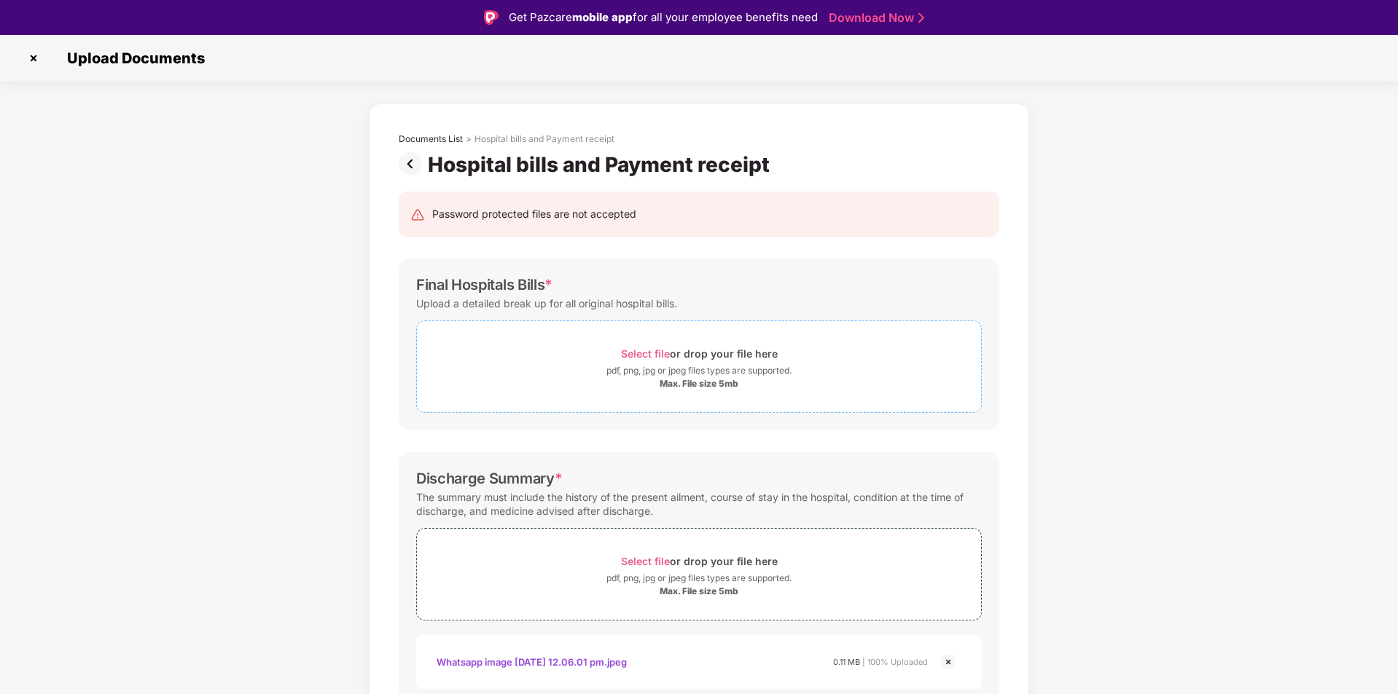
click at [666, 364] on div "pdf, png, jpg or jpeg files types are supported." at bounding box center [698, 371] width 185 height 15
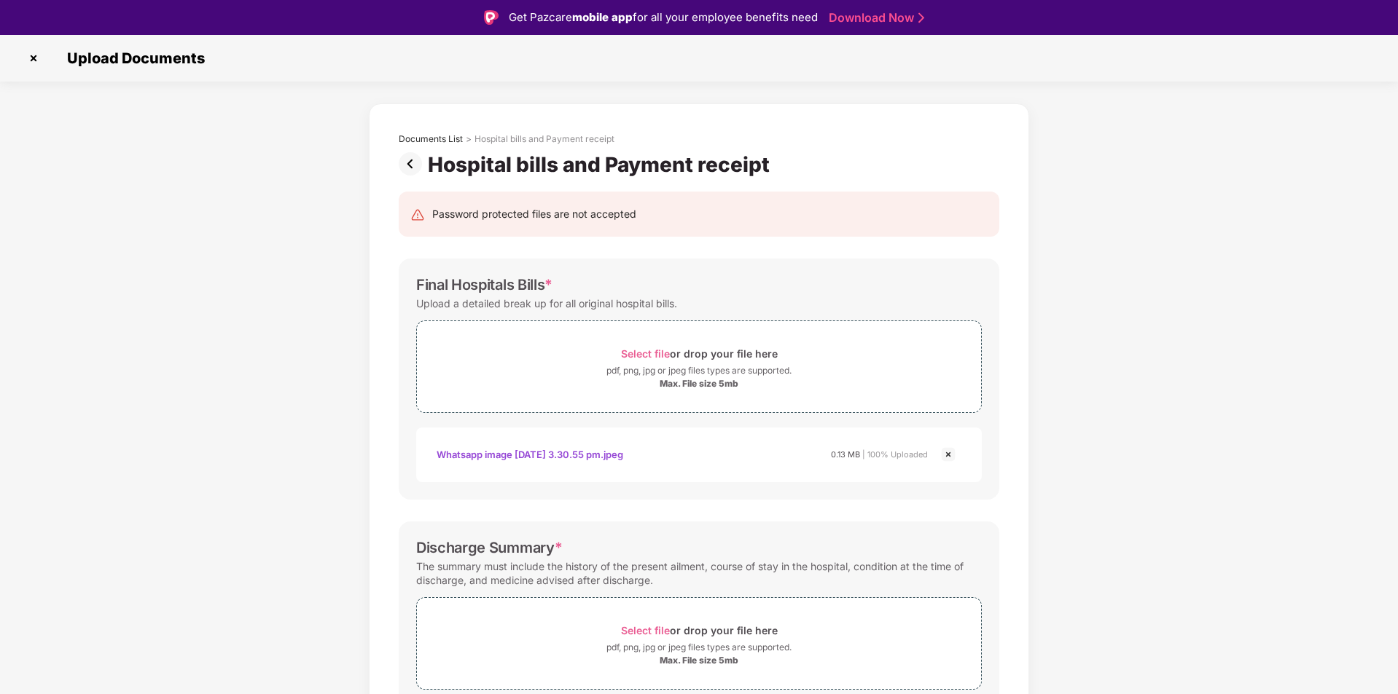
click at [944, 449] on img at bounding box center [947, 454] width 17 height 17
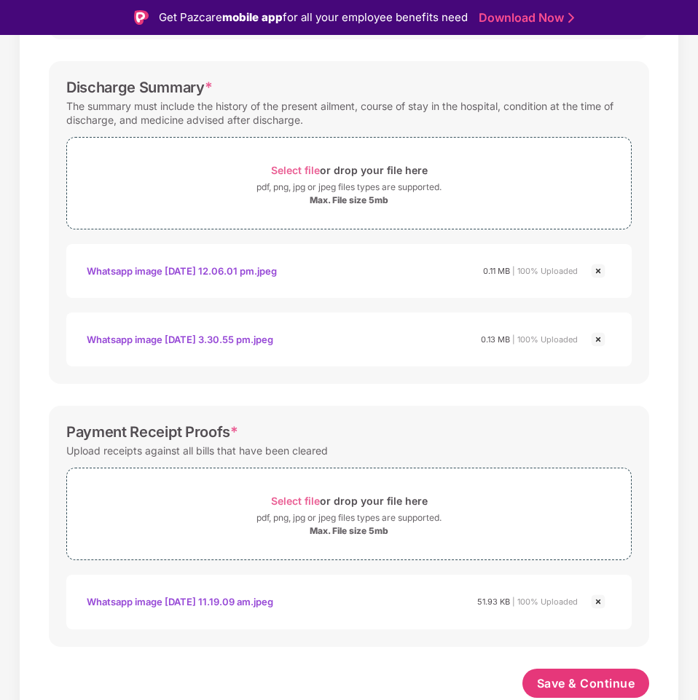
scroll to position [35, 0]
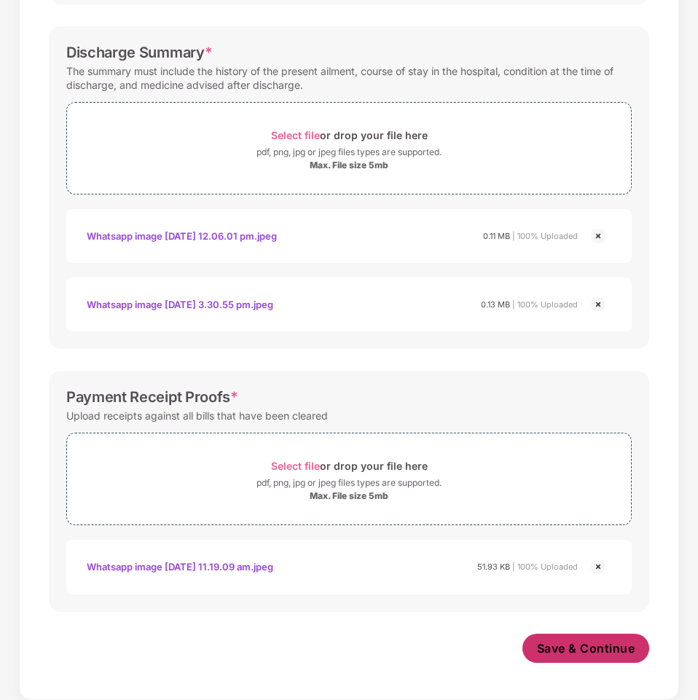
click at [564, 638] on button "Save & Continue" at bounding box center [586, 648] width 128 height 29
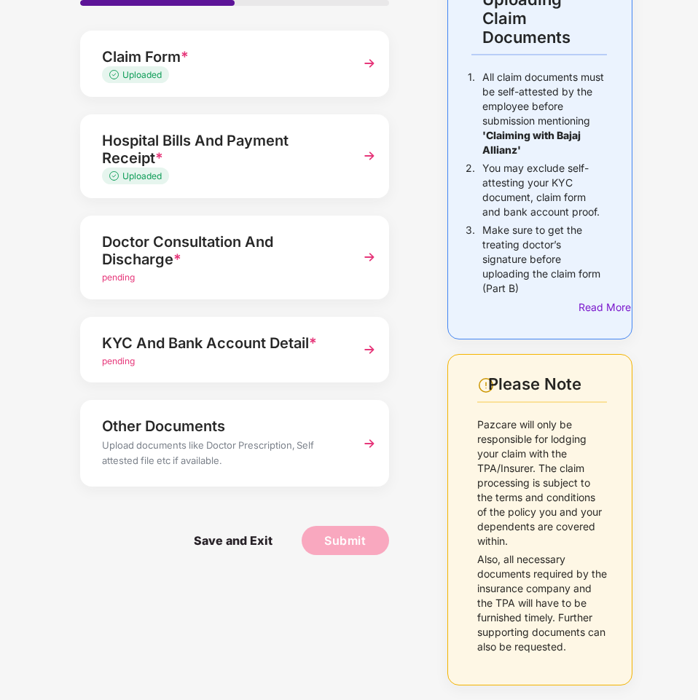
scroll to position [152, 0]
click at [236, 238] on div "Doctor Consultation And Discharge *" at bounding box center [223, 250] width 243 height 41
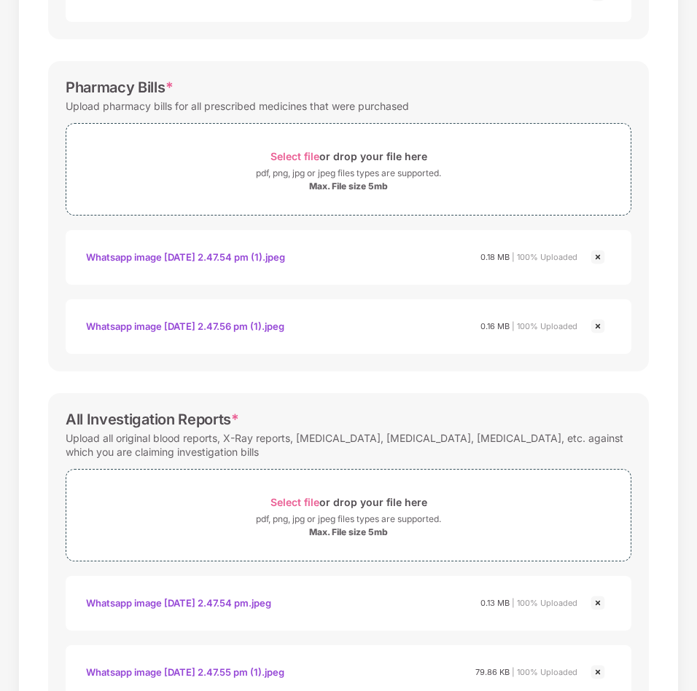
scroll to position [408, 0]
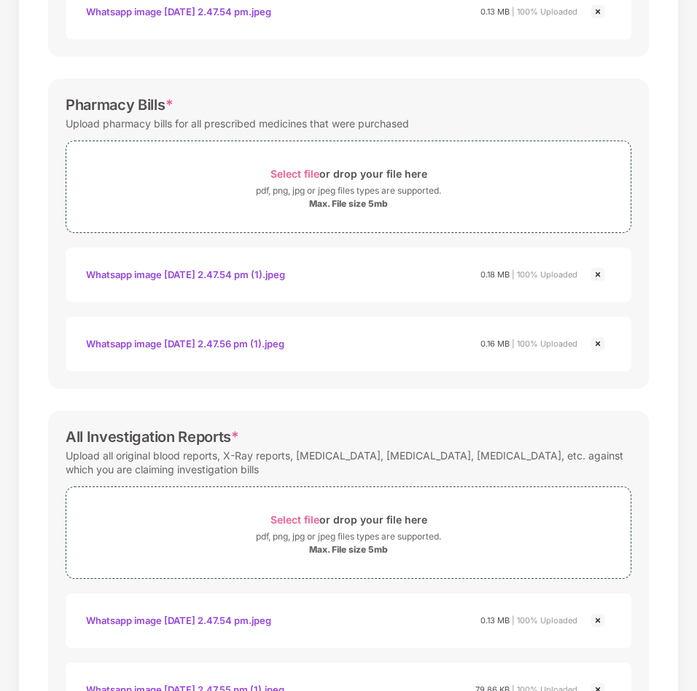
click at [598, 342] on img at bounding box center [597, 343] width 17 height 17
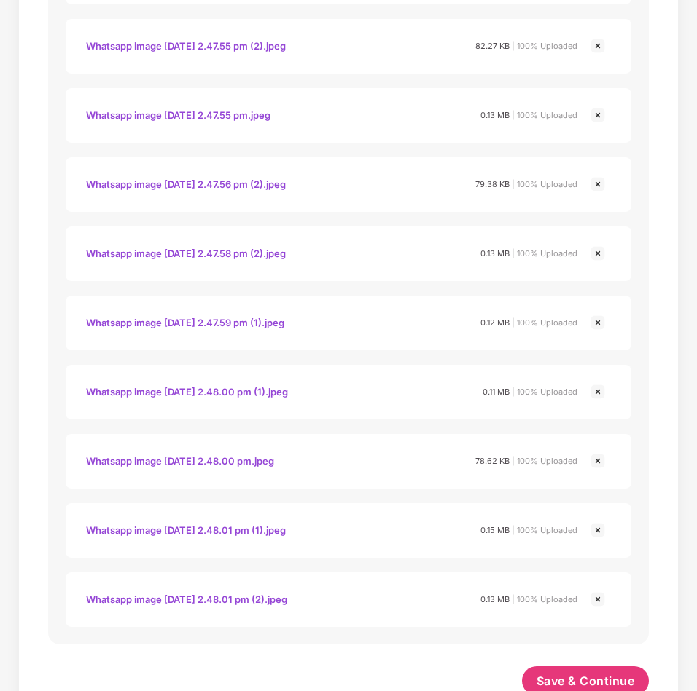
scroll to position [2271, 0]
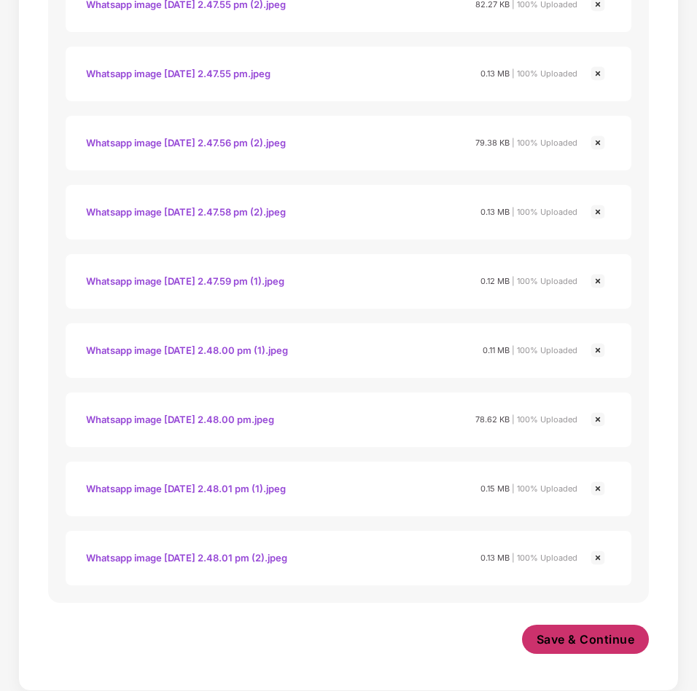
click at [539, 630] on button "Save & Continue" at bounding box center [586, 639] width 128 height 29
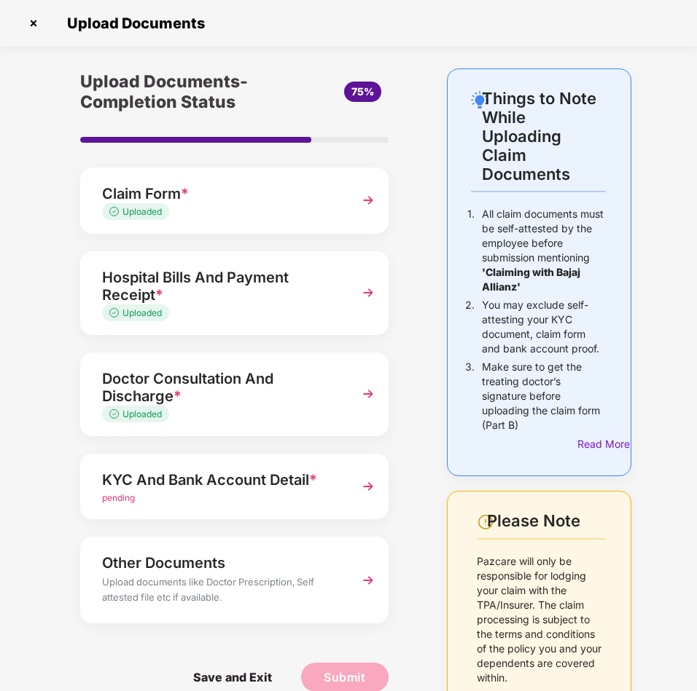
click at [286, 283] on div "Hospital Bills And Payment Receipt *" at bounding box center [223, 286] width 242 height 41
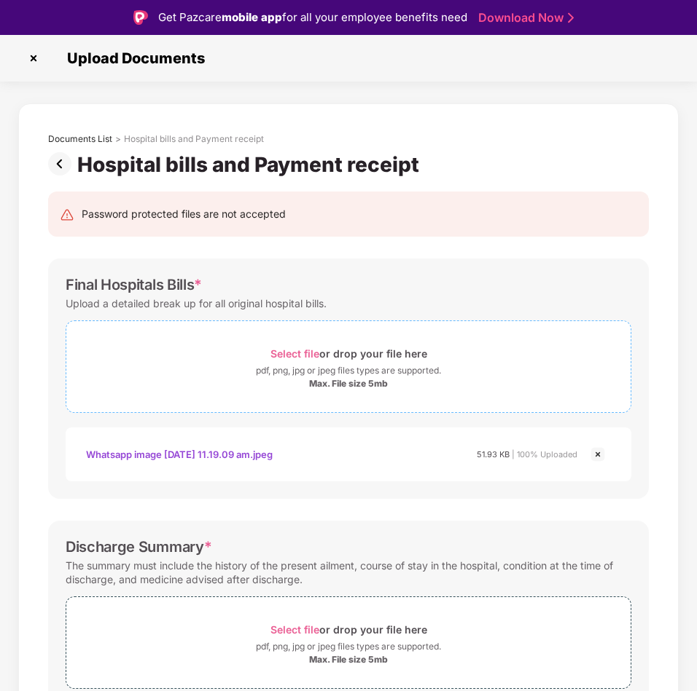
scroll to position [73, 0]
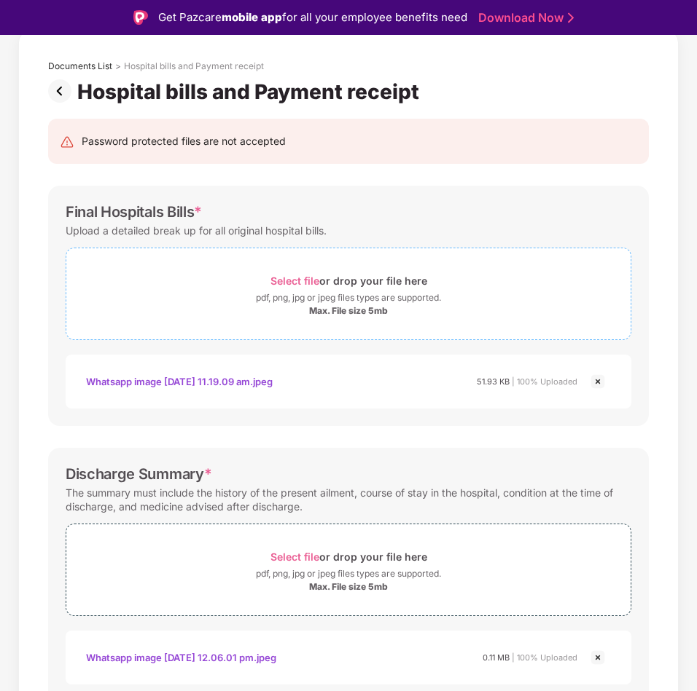
click at [234, 279] on div "Select file or drop your file here" at bounding box center [348, 281] width 564 height 20
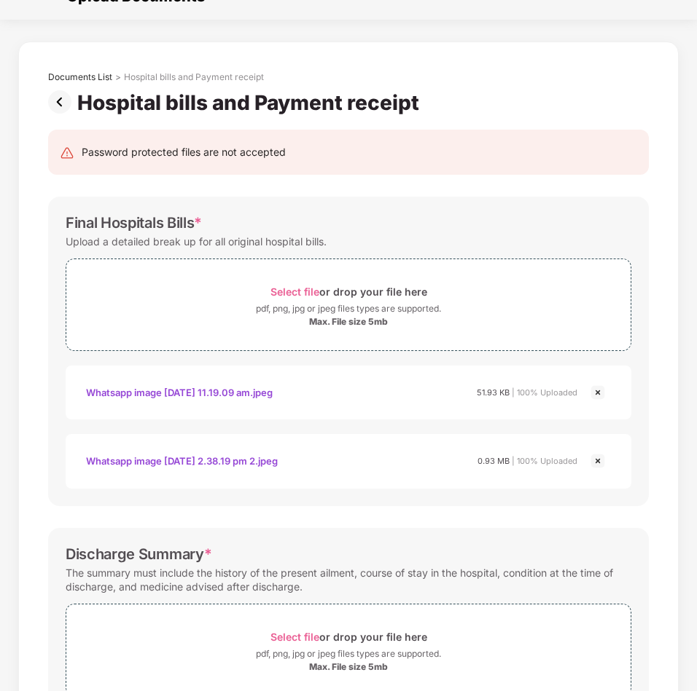
scroll to position [537, 0]
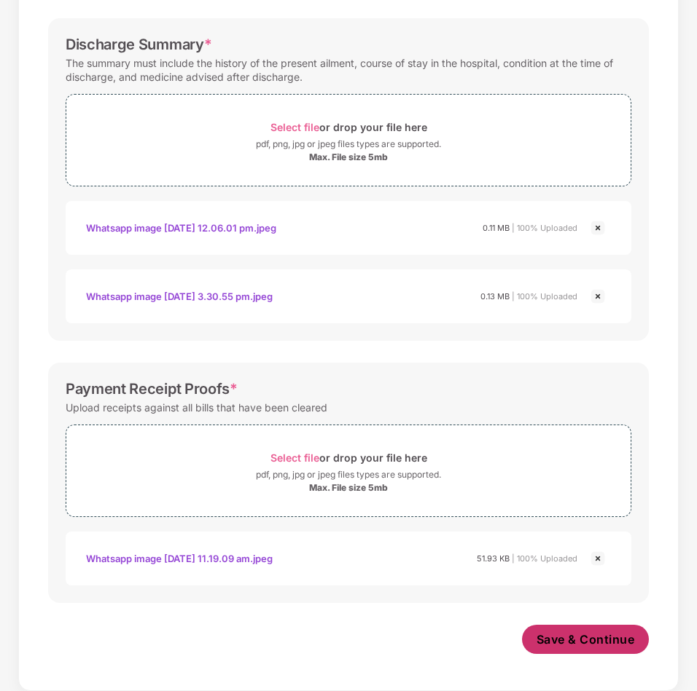
click at [596, 640] on span "Save & Continue" at bounding box center [585, 640] width 98 height 16
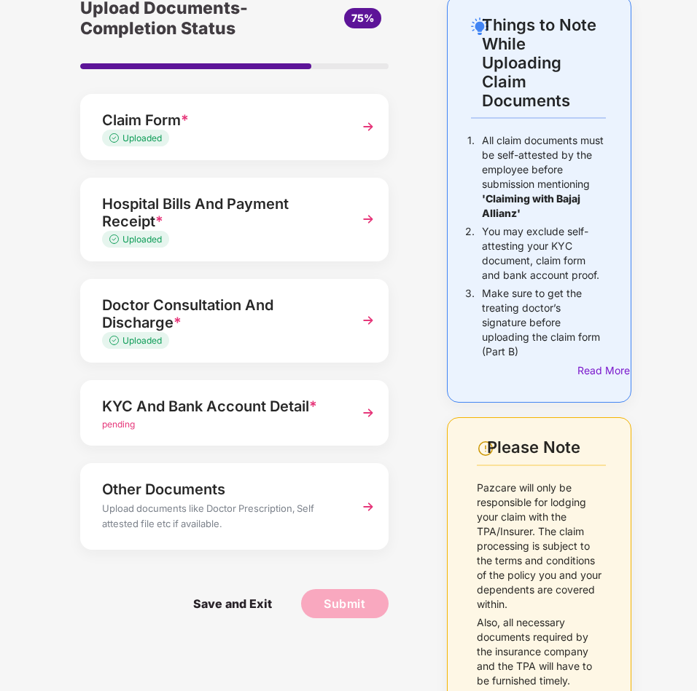
scroll to position [160, 0]
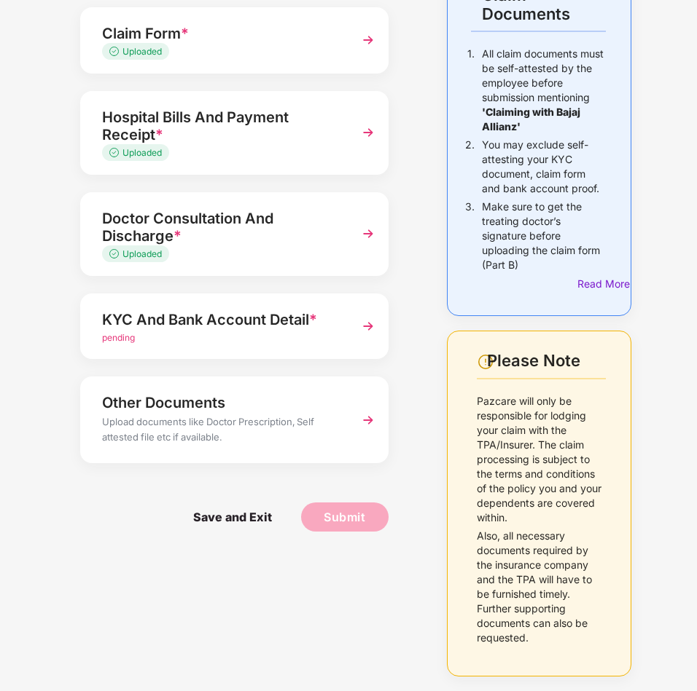
click at [225, 332] on div "pending" at bounding box center [223, 339] width 242 height 14
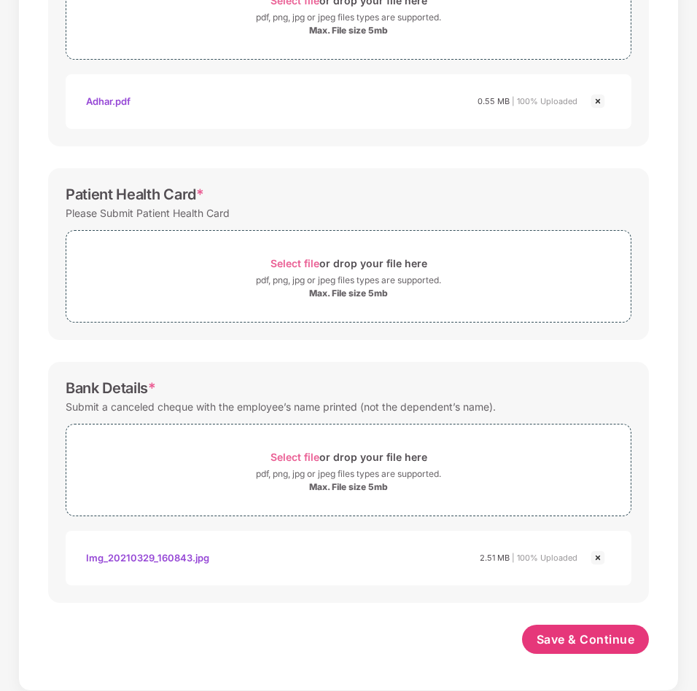
scroll to position [318, 0]
click at [556, 631] on button "Save & Continue" at bounding box center [586, 639] width 128 height 29
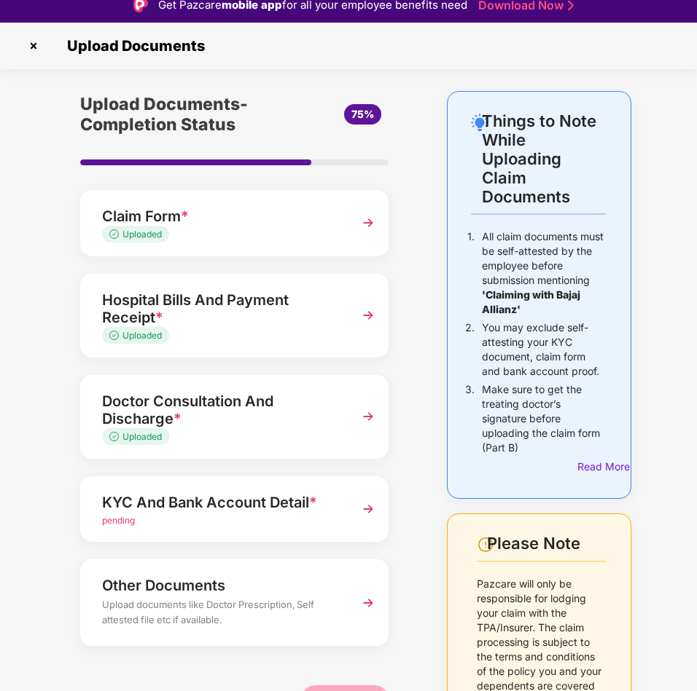
scroll to position [0, 0]
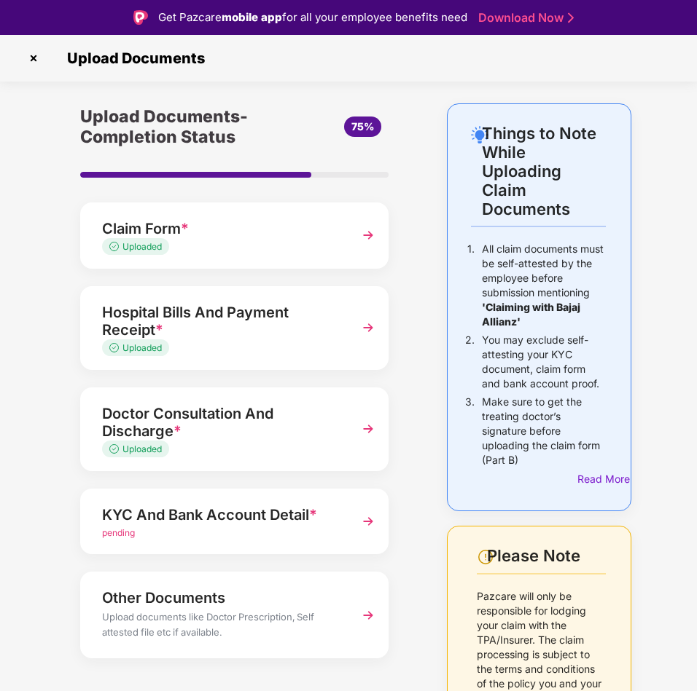
click at [34, 60] on img at bounding box center [33, 58] width 23 height 23
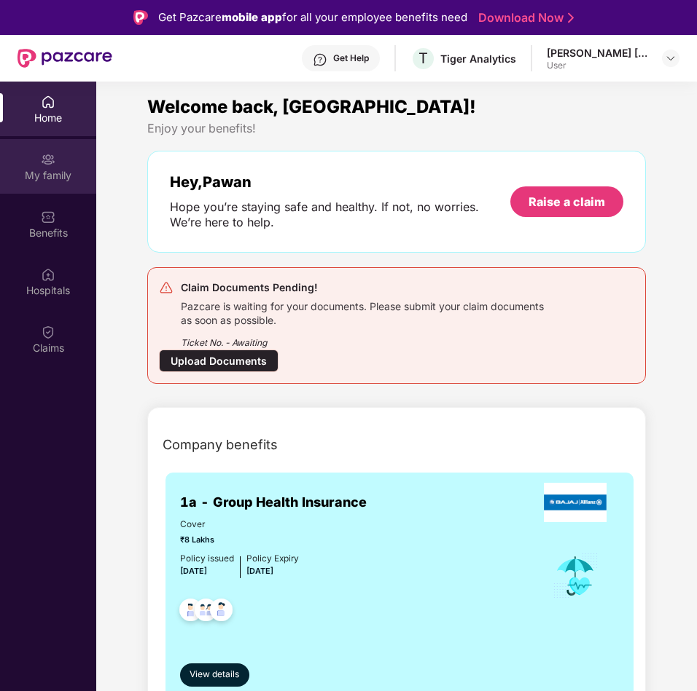
click at [59, 174] on div "My family" at bounding box center [48, 175] width 96 height 15
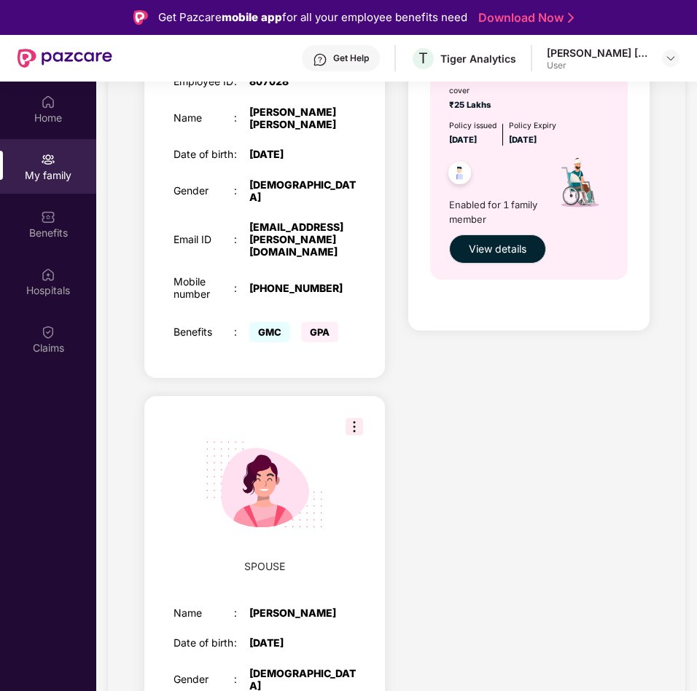
scroll to position [656, 0]
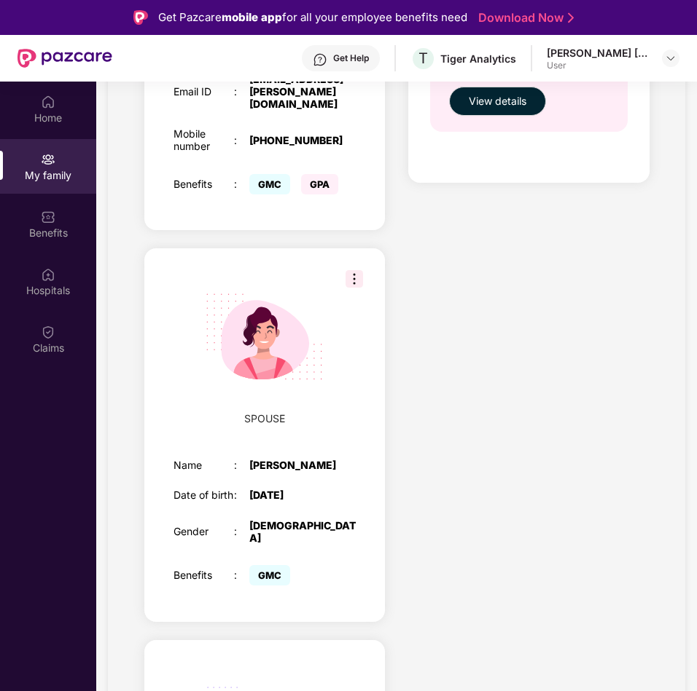
click at [351, 270] on img at bounding box center [353, 278] width 17 height 17
click at [318, 428] on div "SPOUSE" at bounding box center [265, 352] width 212 height 179
click at [213, 322] on img at bounding box center [264, 337] width 148 height 148
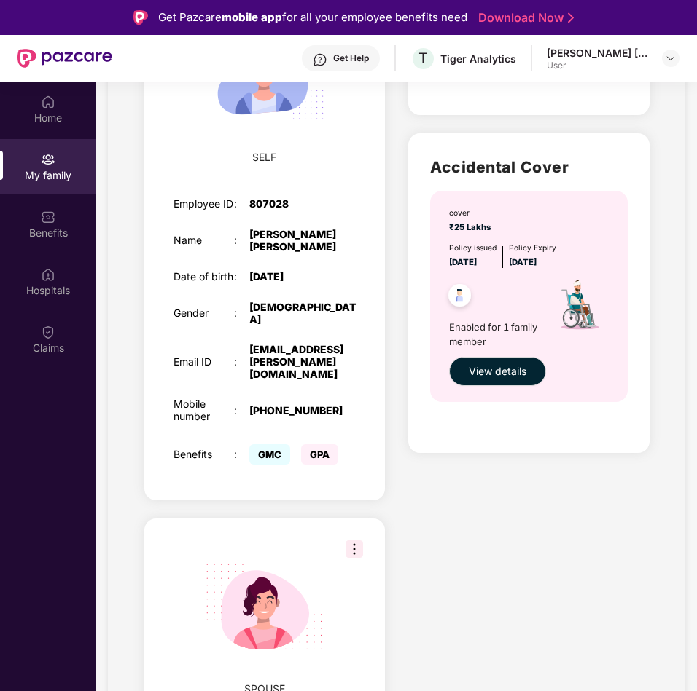
scroll to position [219, 0]
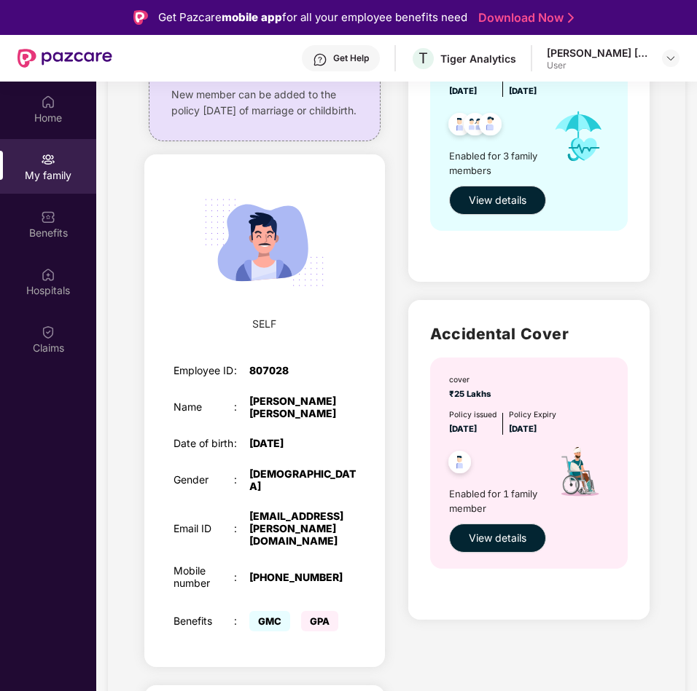
drag, startPoint x: 423, startPoint y: 374, endPoint x: 431, endPoint y: 381, distance: 10.3
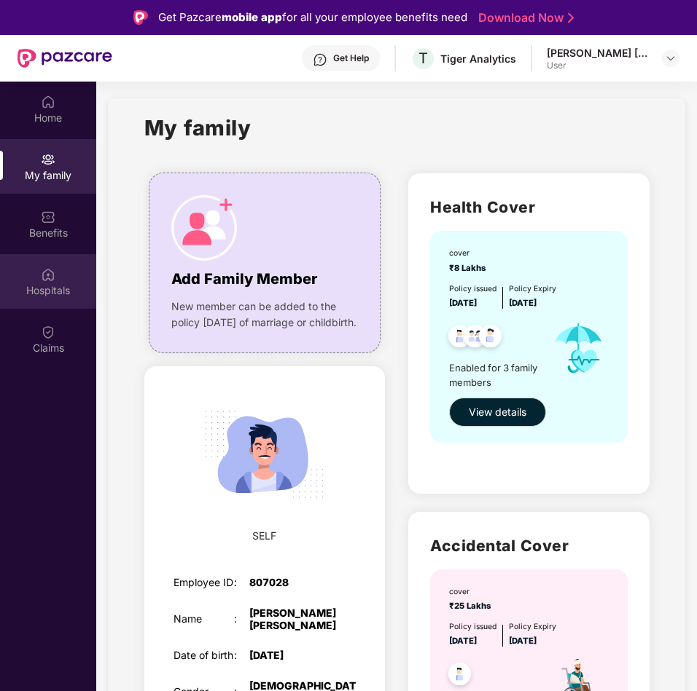
scroll to position [0, 0]
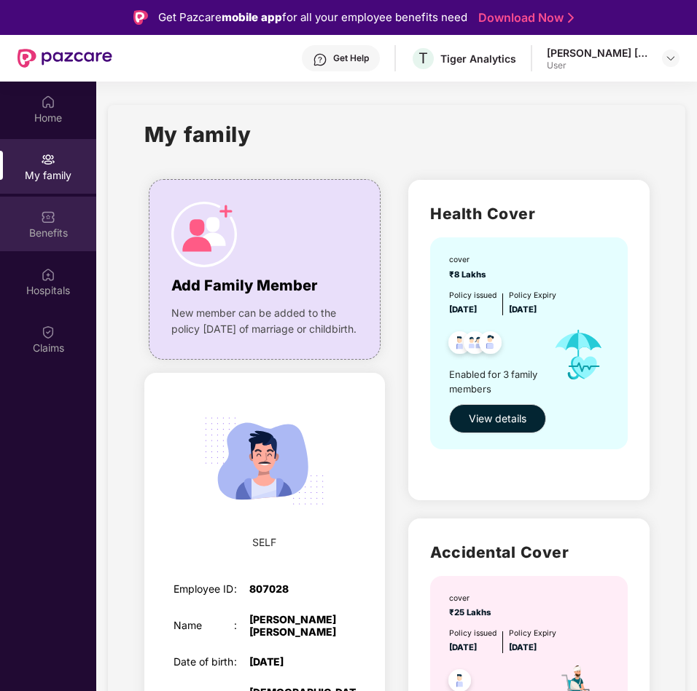
click at [52, 238] on div "Benefits" at bounding box center [48, 233] width 96 height 15
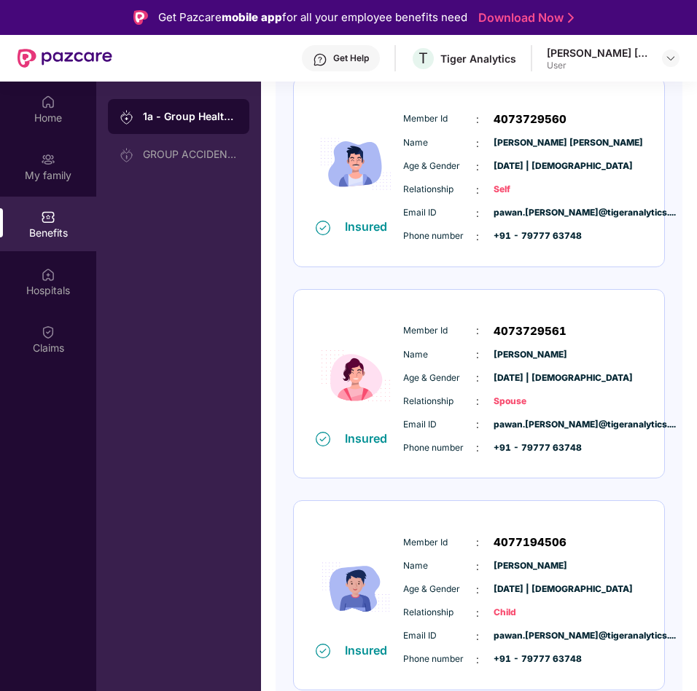
scroll to position [222, 0]
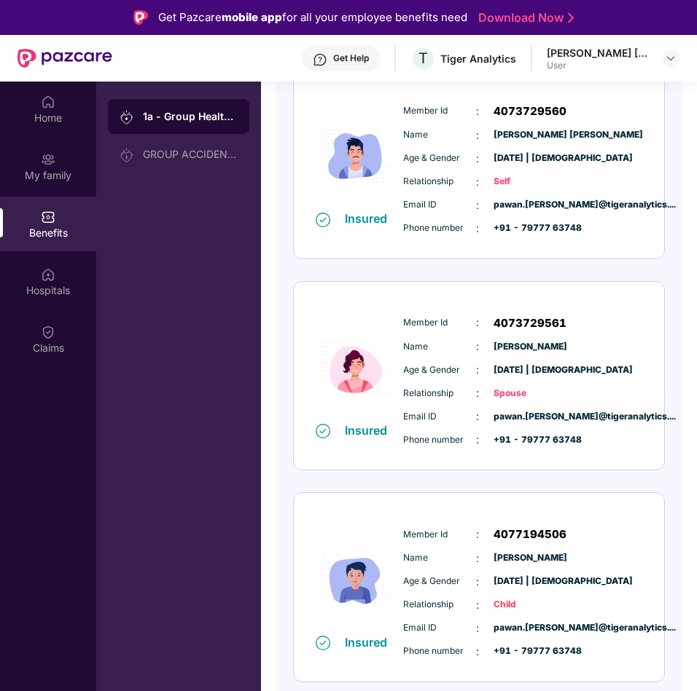
click at [364, 421] on img at bounding box center [355, 367] width 87 height 109
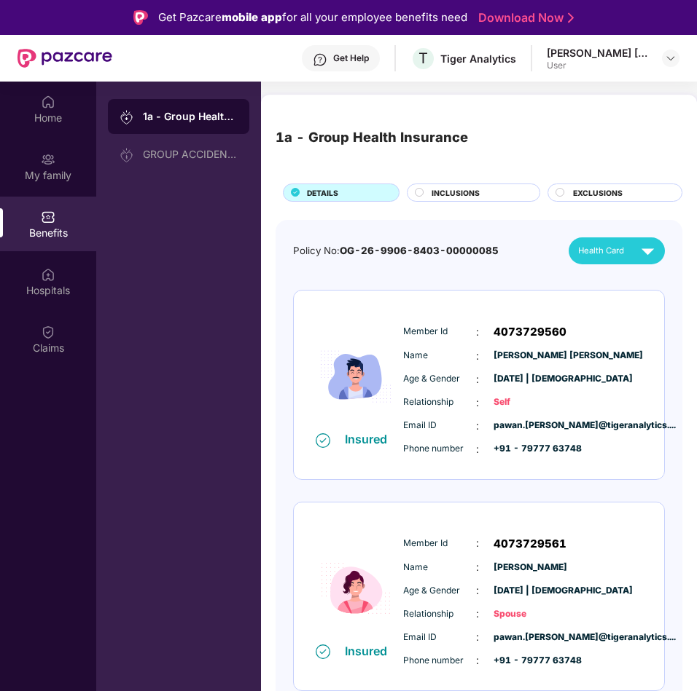
scroll to position [0, 0]
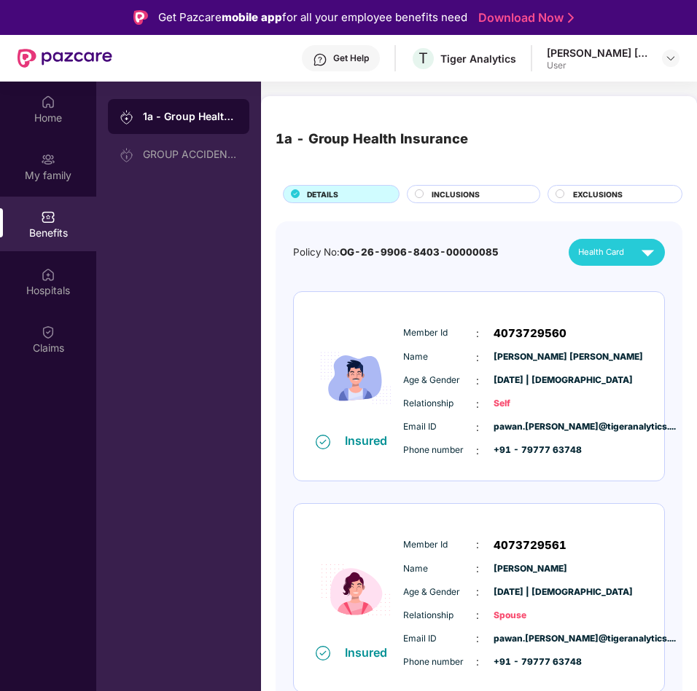
click at [624, 241] on div "Health Card" at bounding box center [619, 253] width 82 height 26
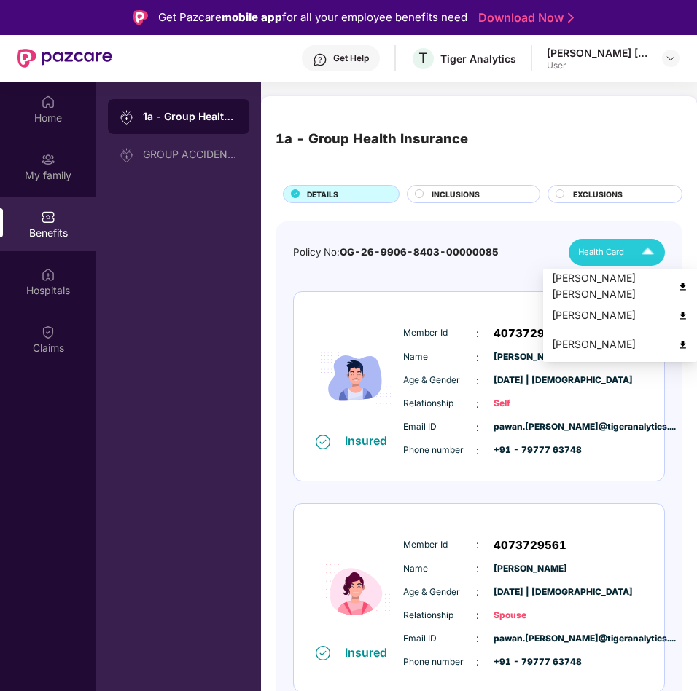
click at [606, 313] on div "[PERSON_NAME]" at bounding box center [620, 315] width 136 height 16
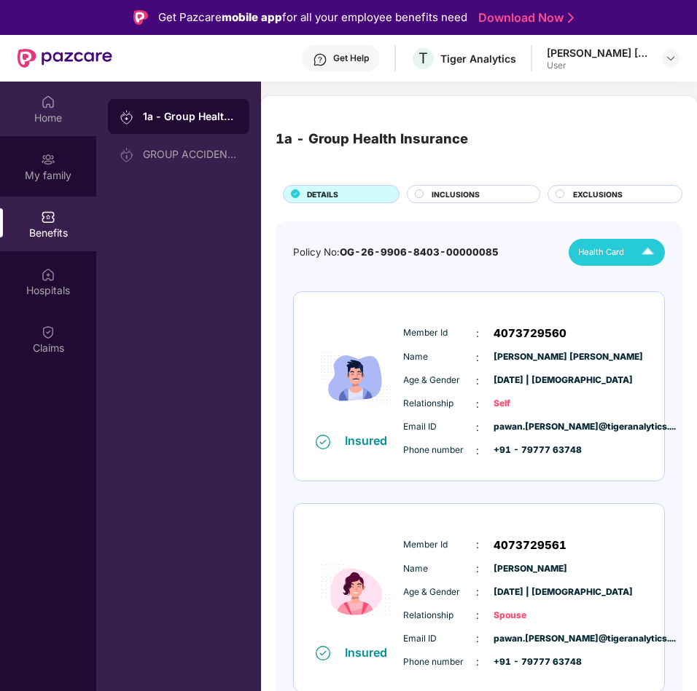
click at [60, 124] on div "Home" at bounding box center [48, 118] width 96 height 15
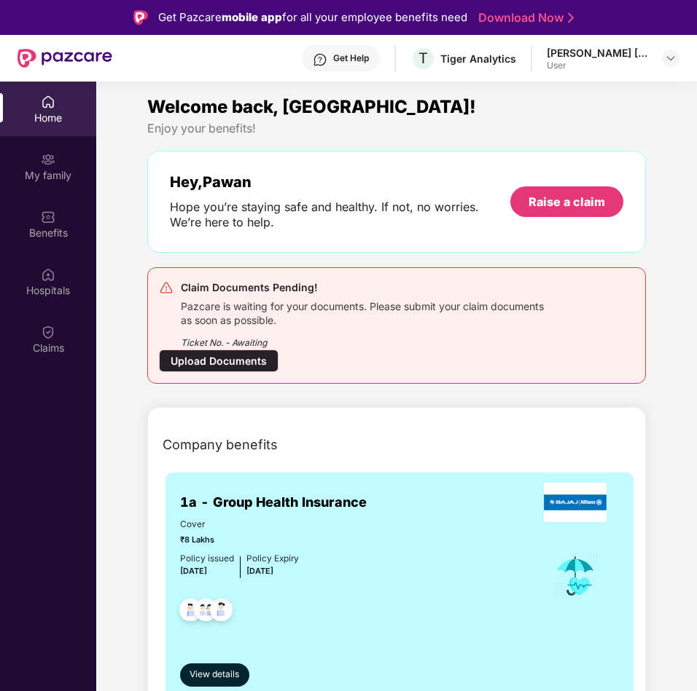
click at [250, 366] on div "Upload Documents" at bounding box center [219, 361] width 120 height 23
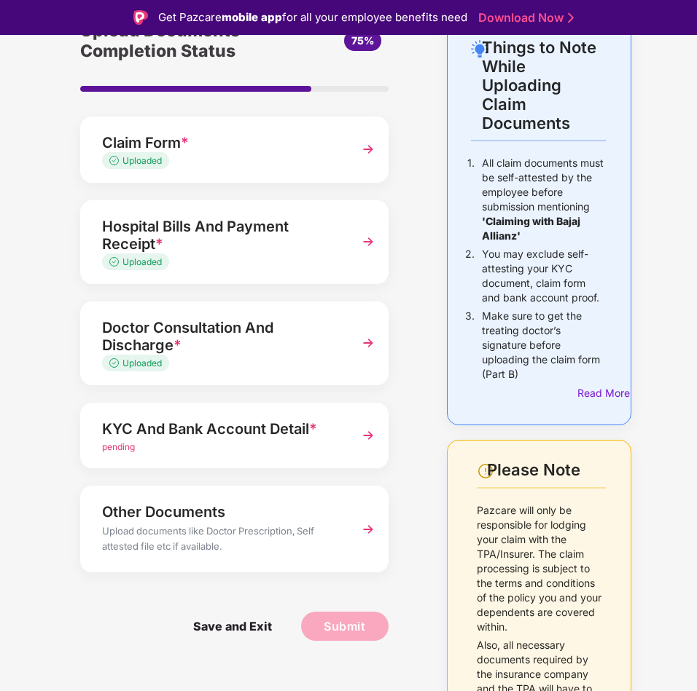
scroll to position [160, 0]
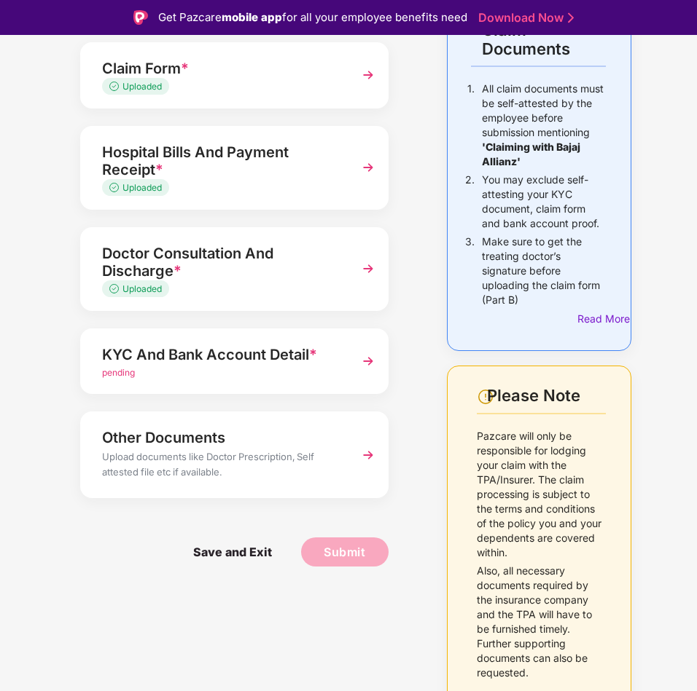
click at [326, 364] on div "KYC And Bank Account Detail *" at bounding box center [223, 354] width 242 height 23
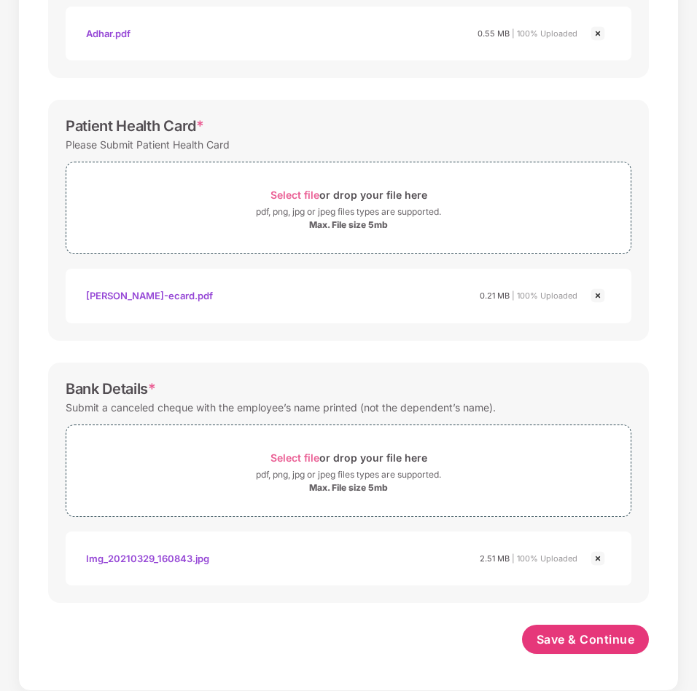
scroll to position [386, 0]
click at [554, 638] on span "Save & Continue" at bounding box center [585, 640] width 98 height 16
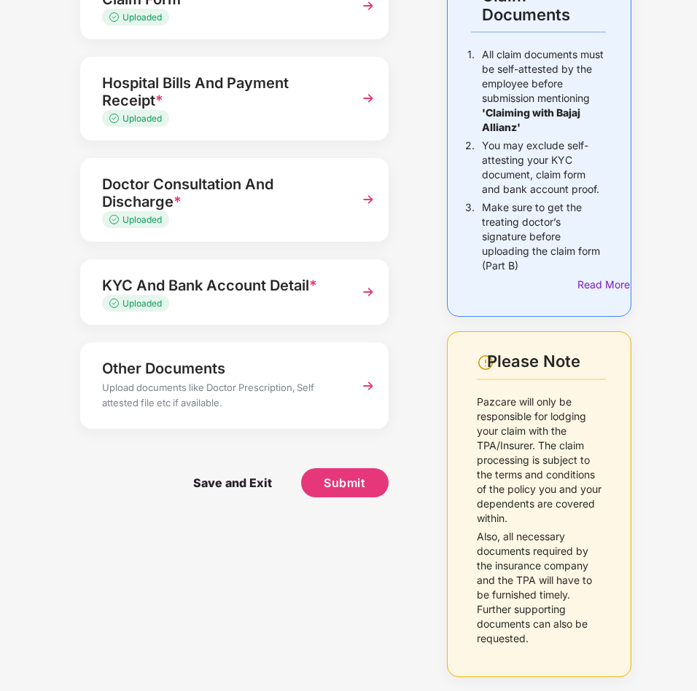
scroll to position [160, 0]
click at [362, 484] on span "Submit" at bounding box center [345, 482] width 42 height 16
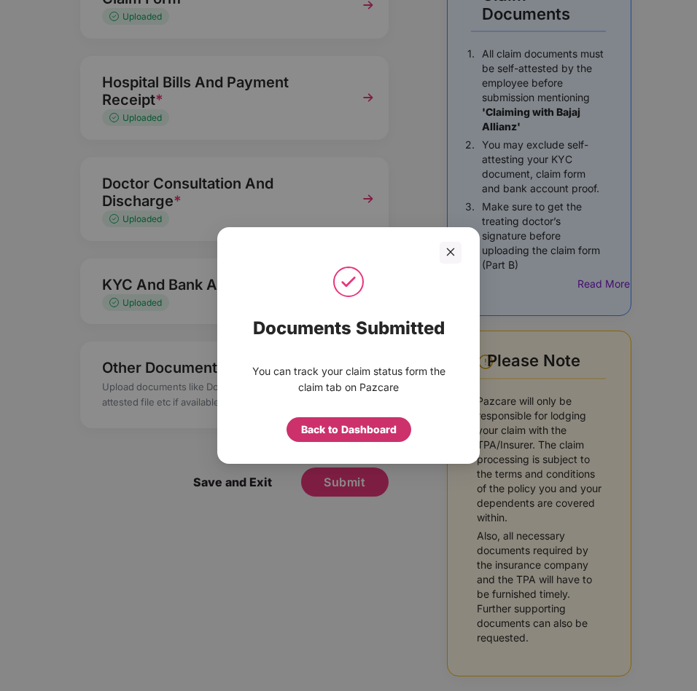
click at [369, 431] on div "Back to Dashboard" at bounding box center [348, 430] width 95 height 16
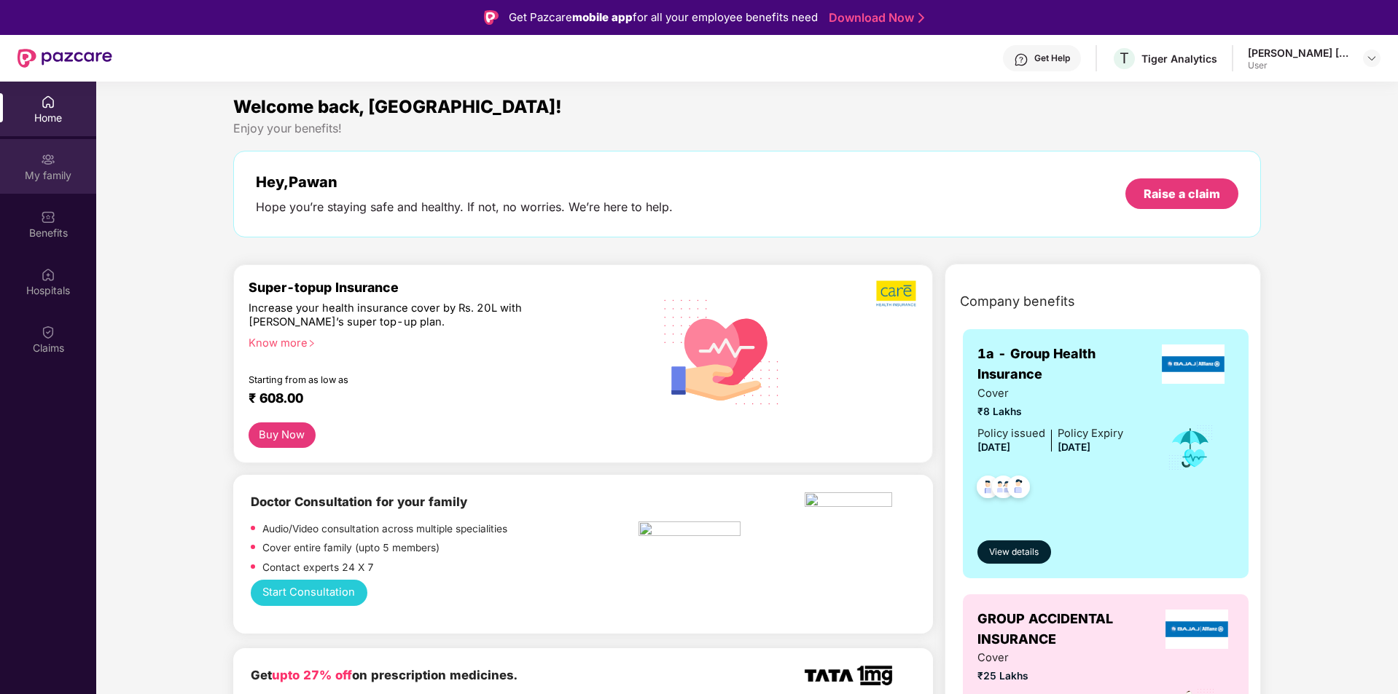
click at [82, 192] on div "My family" at bounding box center [48, 166] width 96 height 55
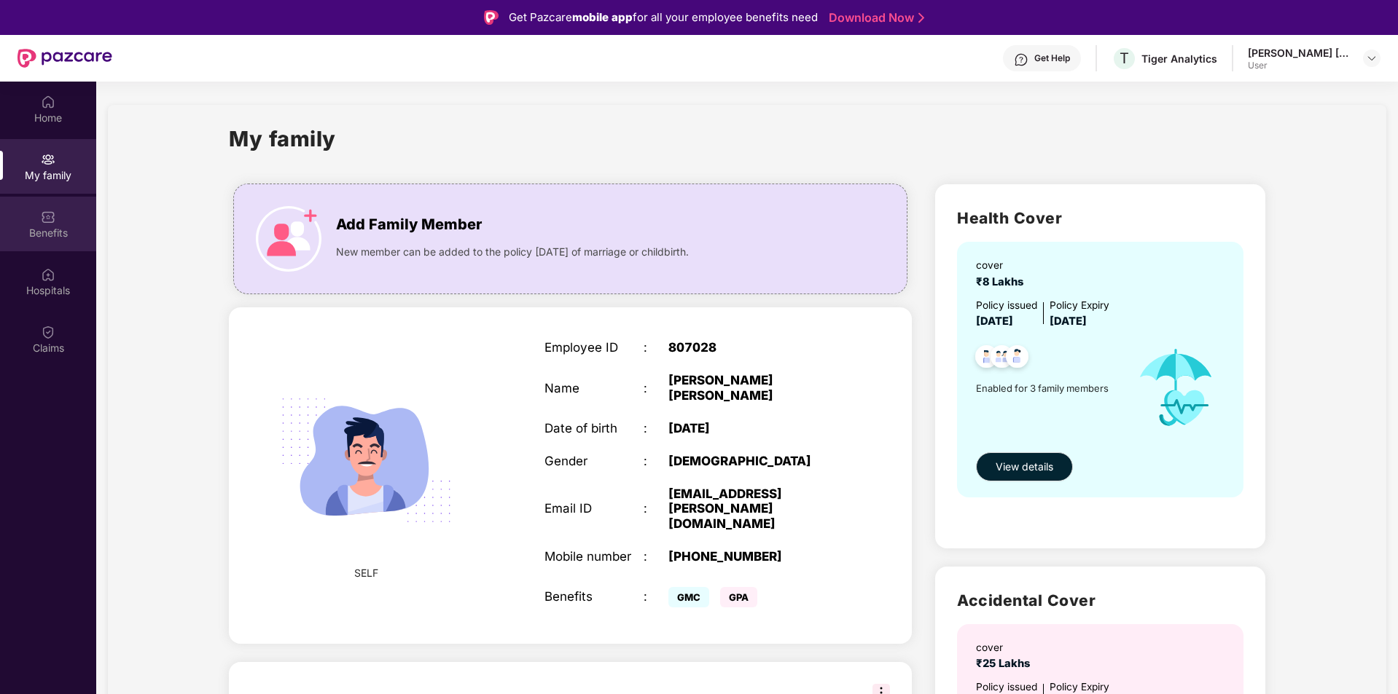
click at [77, 220] on div "Benefits" at bounding box center [48, 224] width 96 height 55
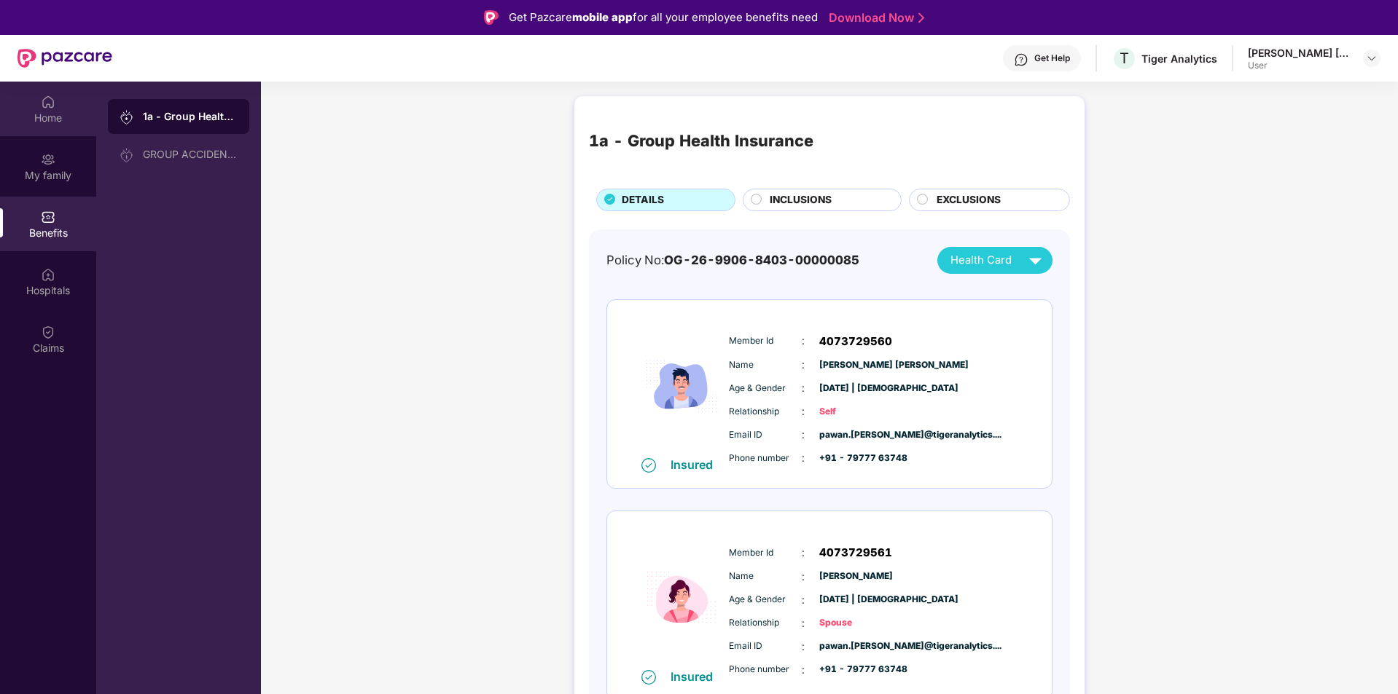
click at [63, 122] on div "Home" at bounding box center [48, 118] width 96 height 15
